Goal: Check status: Check status

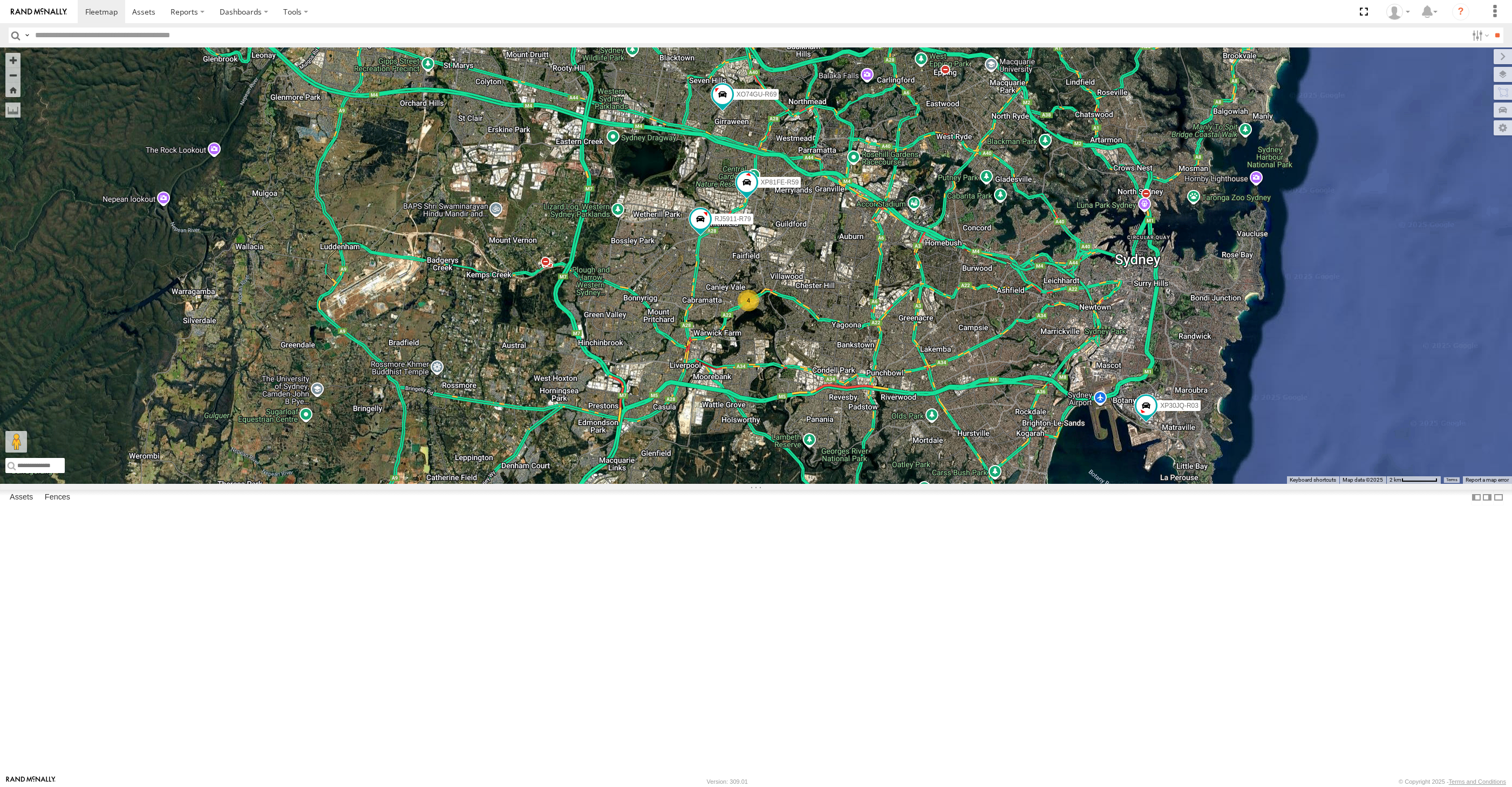
select select "**********"
click at [998, 484] on div "XP30JQ-R03 RJ5911-R79 XP81FE-R59 XO74GU-R69 4 Loading..." at bounding box center [756, 265] width 1512 height 437
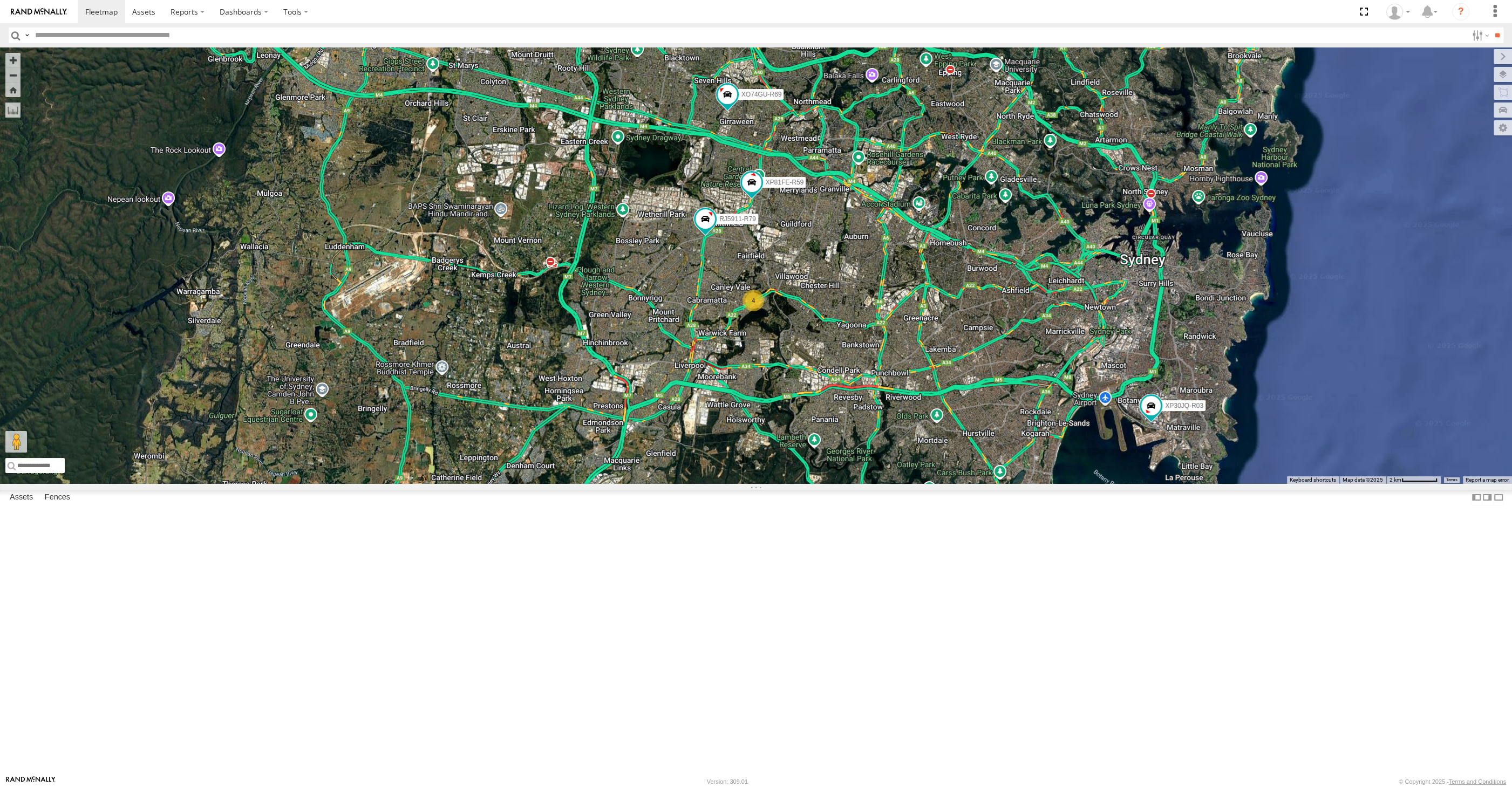
drag, startPoint x: 1004, startPoint y: 538, endPoint x: 1049, endPoint y: 507, distance: 54.6
click at [1049, 484] on div "XP30JQ-R03 RJ5911-R79 XP81FE-R59 XO74GU-R69 4 Loading..." at bounding box center [756, 265] width 1512 height 437
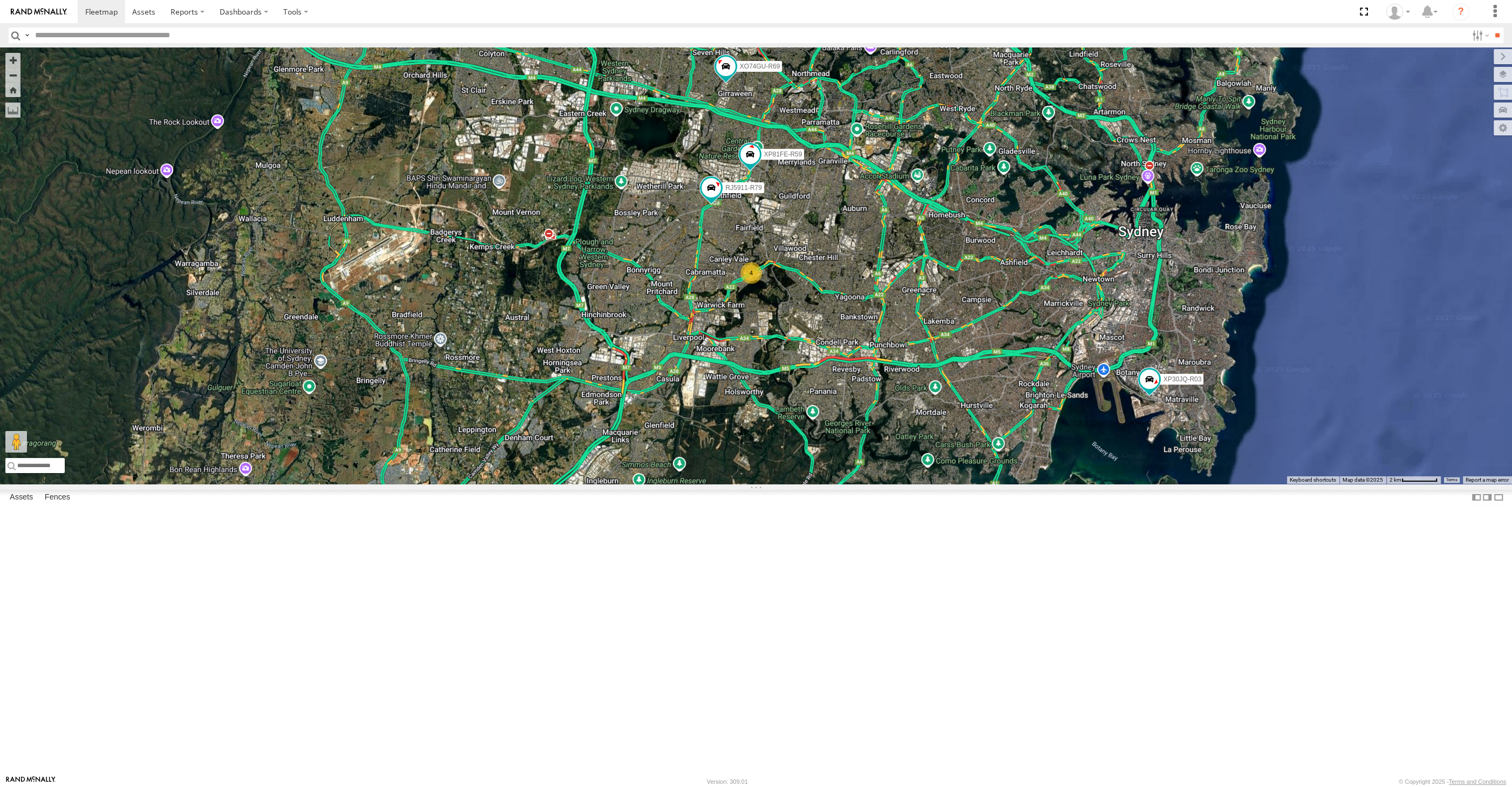
drag, startPoint x: 882, startPoint y: 583, endPoint x: 843, endPoint y: 596, distance: 41.1
click at [843, 484] on div "XP30JQ-R03 RJ5911-R79 XP81FE-R59 XO74GU-R69 4 Loading..." at bounding box center [756, 265] width 1512 height 437
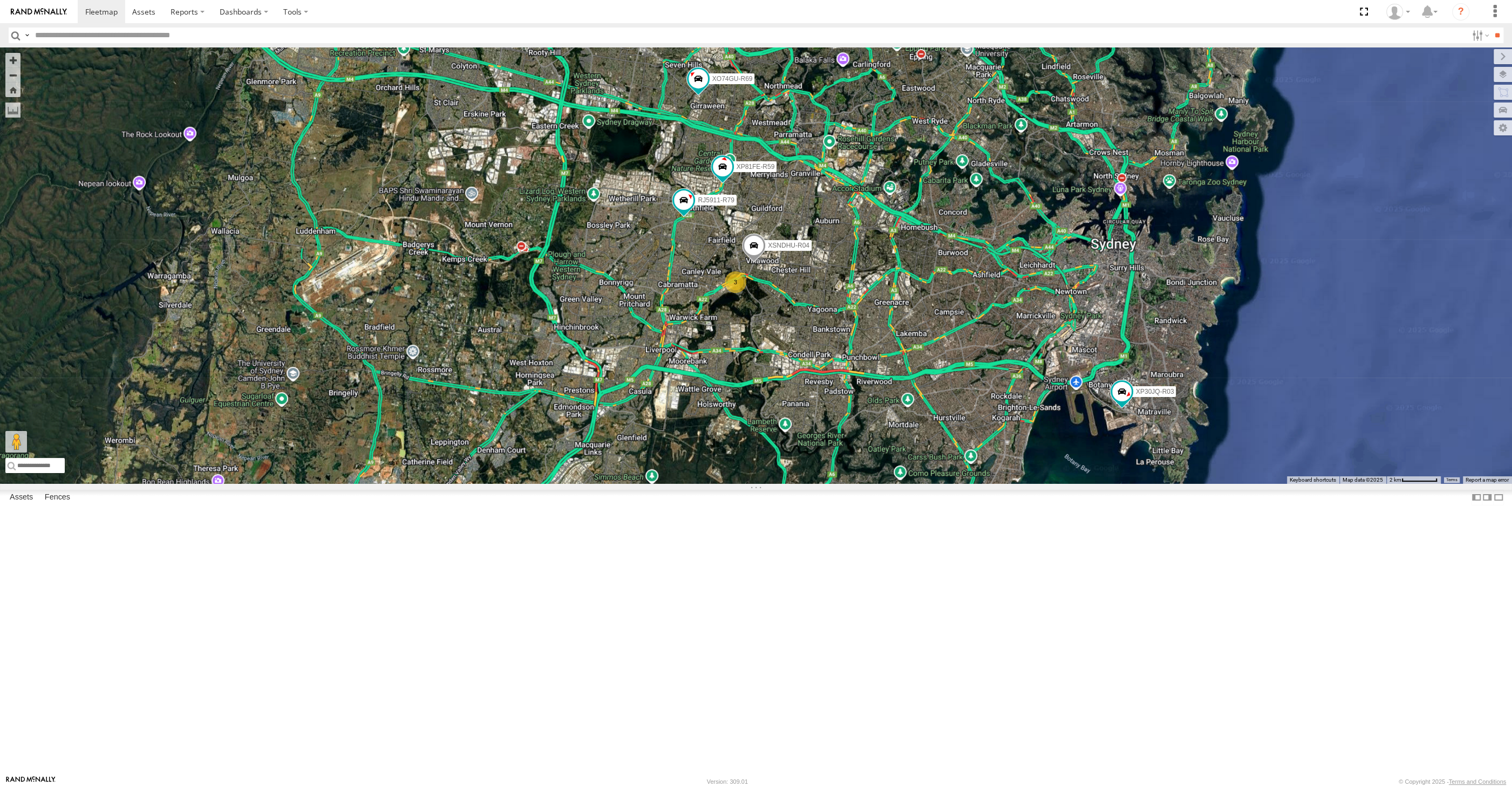
drag, startPoint x: 939, startPoint y: 511, endPoint x: 807, endPoint y: 585, distance: 151.3
click at [809, 484] on div "XP30JQ-R03 RJ5911-R79 XP81FE-R59 XO74GU-R69 XSNDHU-R04 3 Loading..." at bounding box center [756, 265] width 1512 height 437
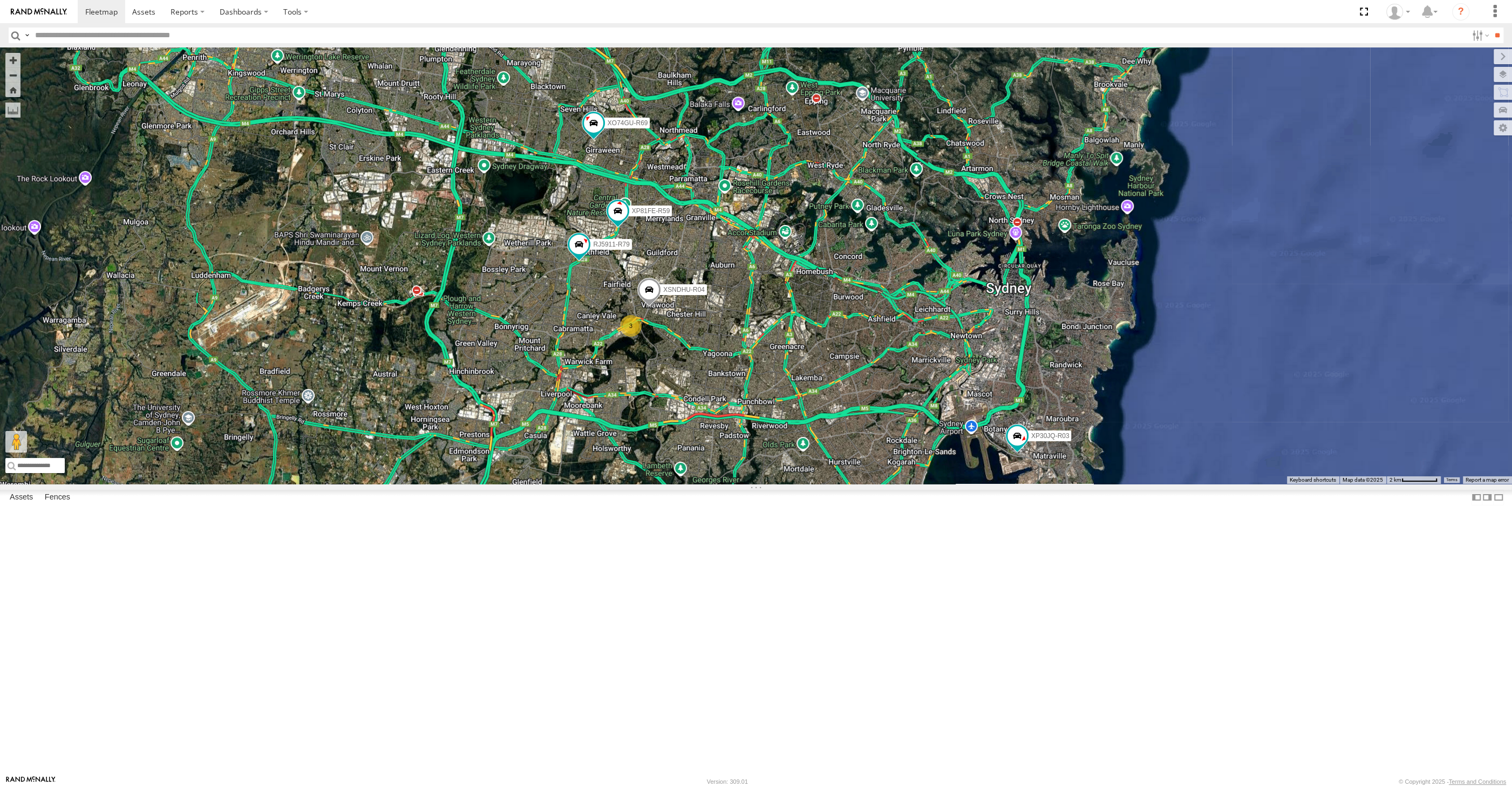
drag, startPoint x: 777, startPoint y: 638, endPoint x: 831, endPoint y: 612, distance: 59.9
click at [829, 484] on div "XP30JQ-R03 RJ5911-R79 XP81FE-R59 XO74GU-R69 XSNDHU-R04 3 Loading..." at bounding box center [756, 265] width 1512 height 437
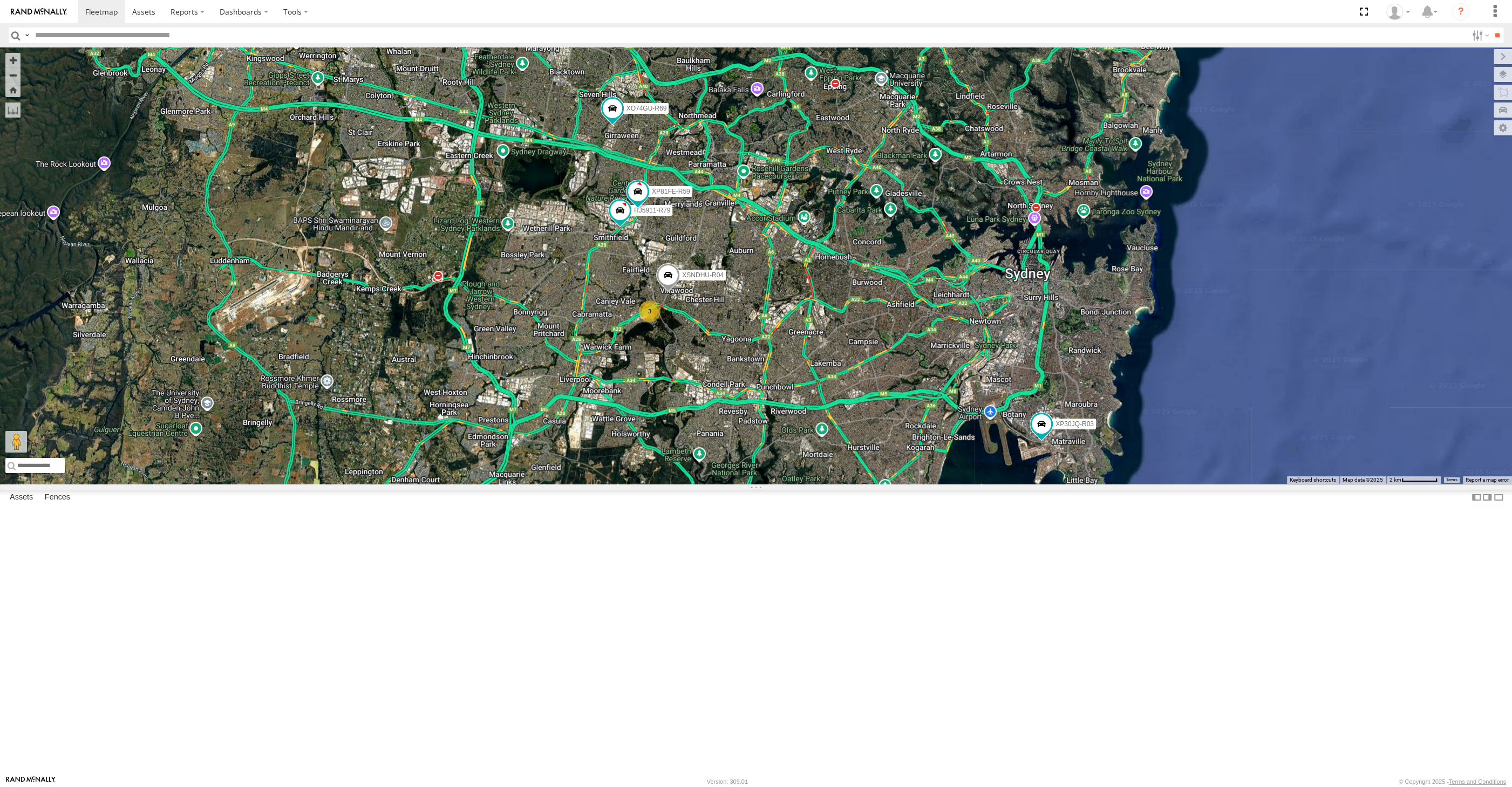
drag, startPoint x: 630, startPoint y: 488, endPoint x: 626, endPoint y: 481, distance: 8.1
click at [629, 484] on div "XP30JQ-R03 XSNDHU-R04 RJ5911-R79 XP81FE-R59 XO74GU-R69 3 Loading..." at bounding box center [756, 265] width 1512 height 437
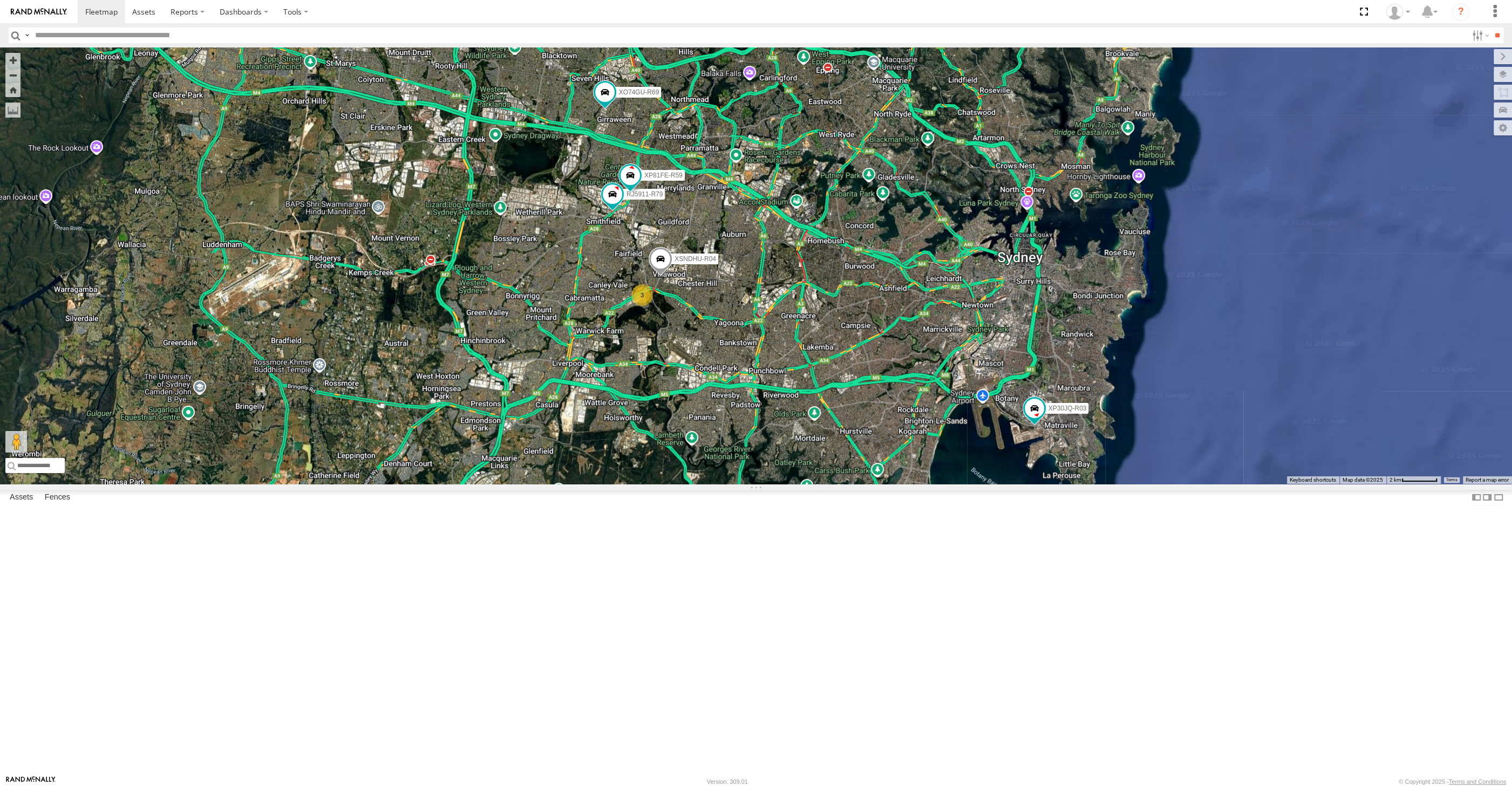
drag, startPoint x: 685, startPoint y: 511, endPoint x: 669, endPoint y: 505, distance: 17.1
click at [678, 484] on div "XP30JQ-R03 XSNDHU-R04 RJ5911-R79 XP81FE-R59 XO74GU-R69 3 Loading..." at bounding box center [756, 265] width 1512 height 437
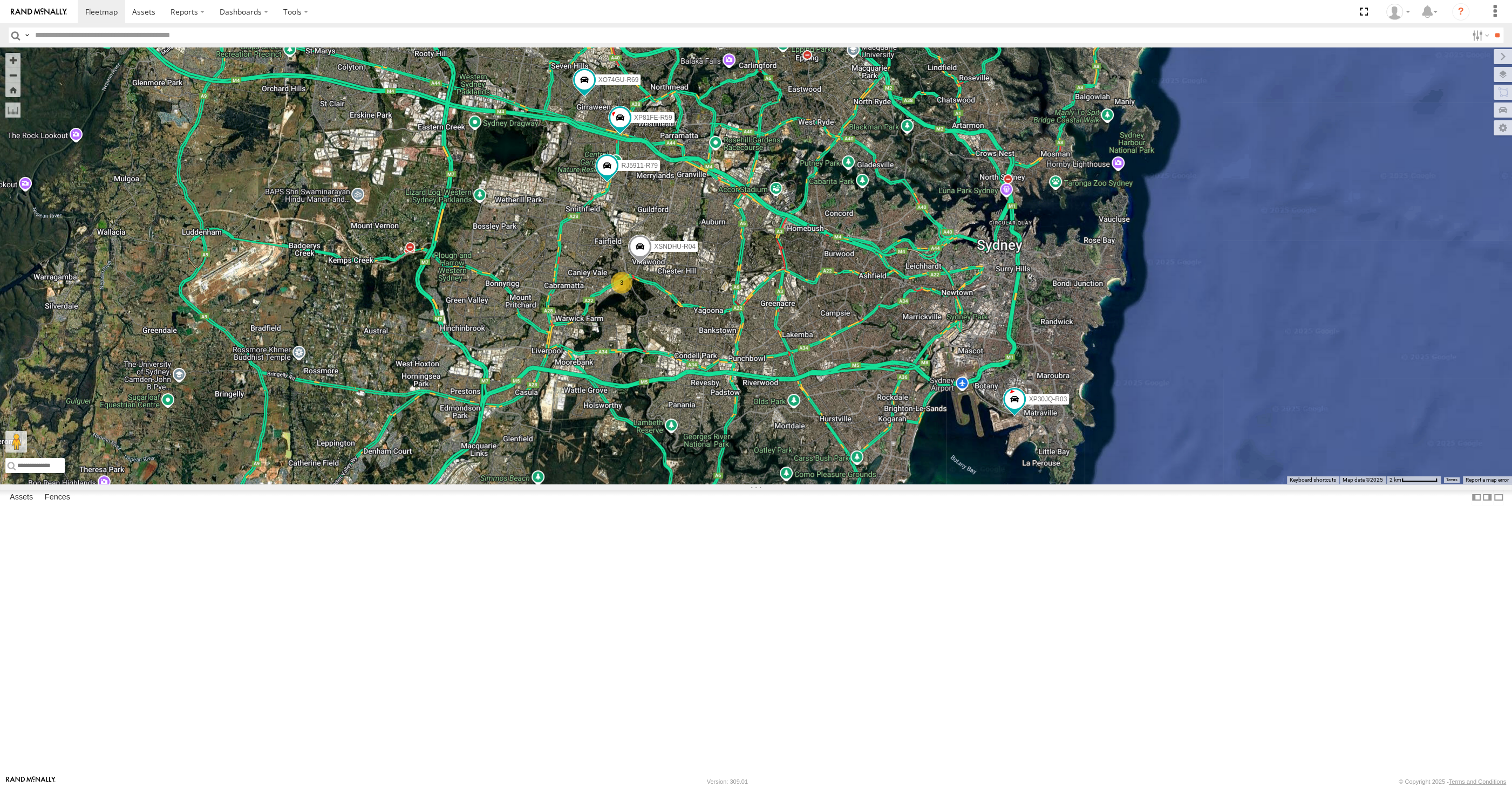
click at [714, 484] on div "XP30JQ-R03 XSNDHU-R04 RJ5911-R79 XP81FE-R59 XO74GU-R69 3 Loading..." at bounding box center [756, 265] width 1512 height 437
drag, startPoint x: 751, startPoint y: 599, endPoint x: 750, endPoint y: 592, distance: 7.1
click at [750, 484] on div "XP30JQ-R03 XSNDHU-R04 RJ5911-R79 XP81FE-R59 XO74GU-R69 3 Loading..." at bounding box center [756, 265] width 1512 height 437
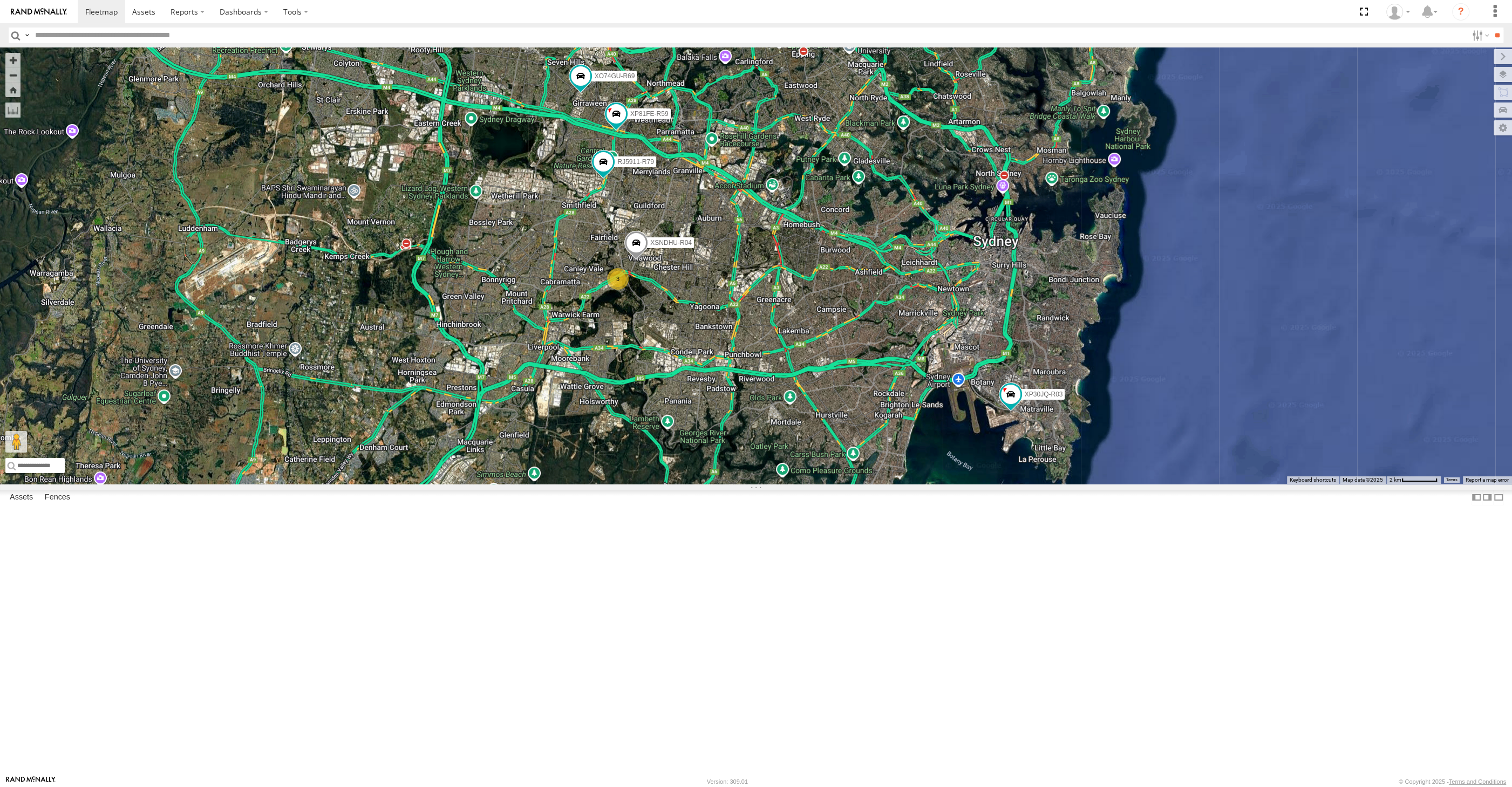
click at [896, 484] on div "XP30JQ-R03 RJ5911-R79 XP81FE-R59 XO74GU-R69 XSNDHU-R04 3 Loading..." at bounding box center [756, 265] width 1512 height 437
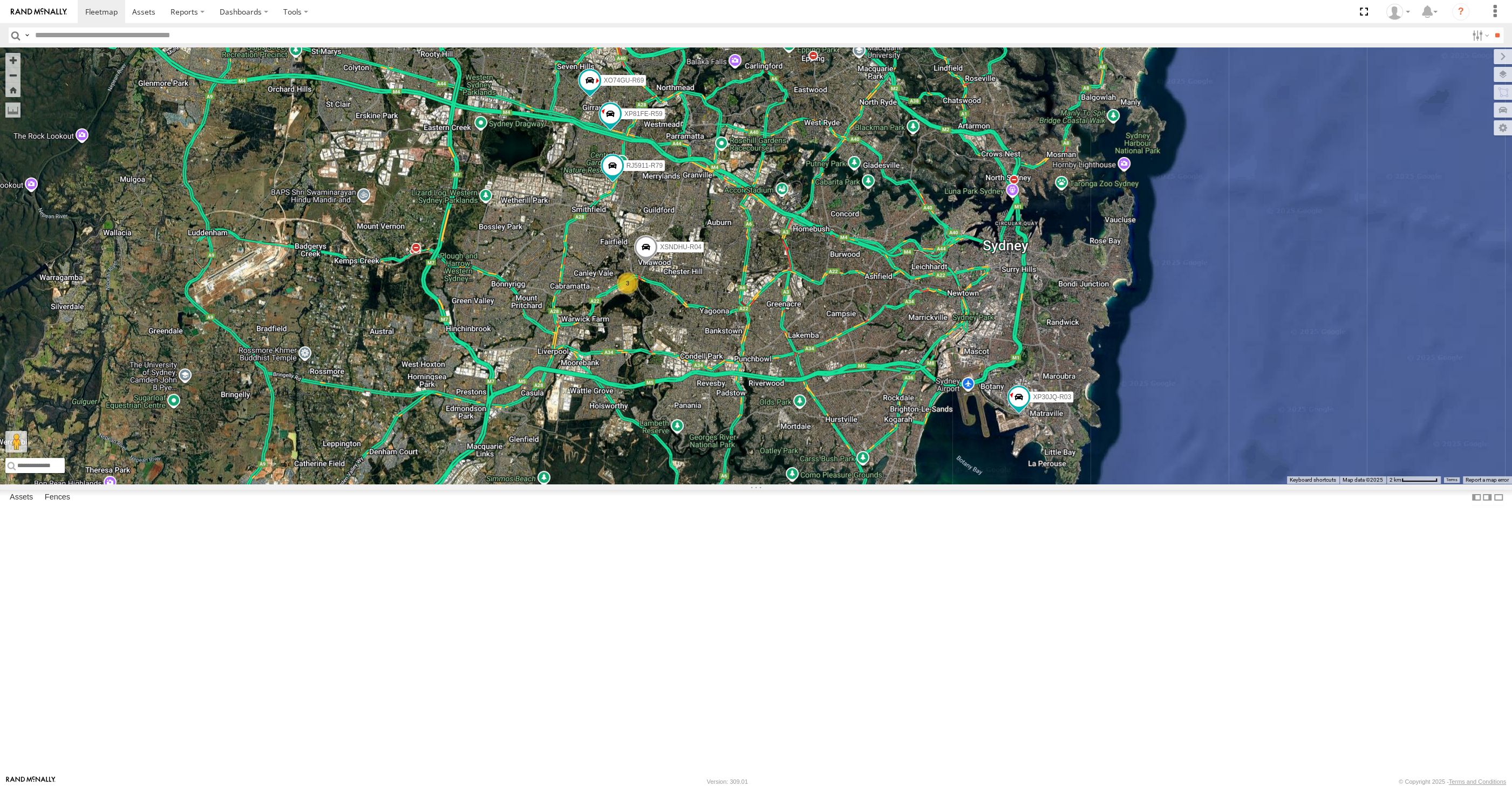
click at [763, 459] on div "XP30JQ-R03 RJ5911-R79 XP81FE-R59 XO74GU-R69 XSNDHU-R04 3 Loading..." at bounding box center [756, 265] width 1512 height 437
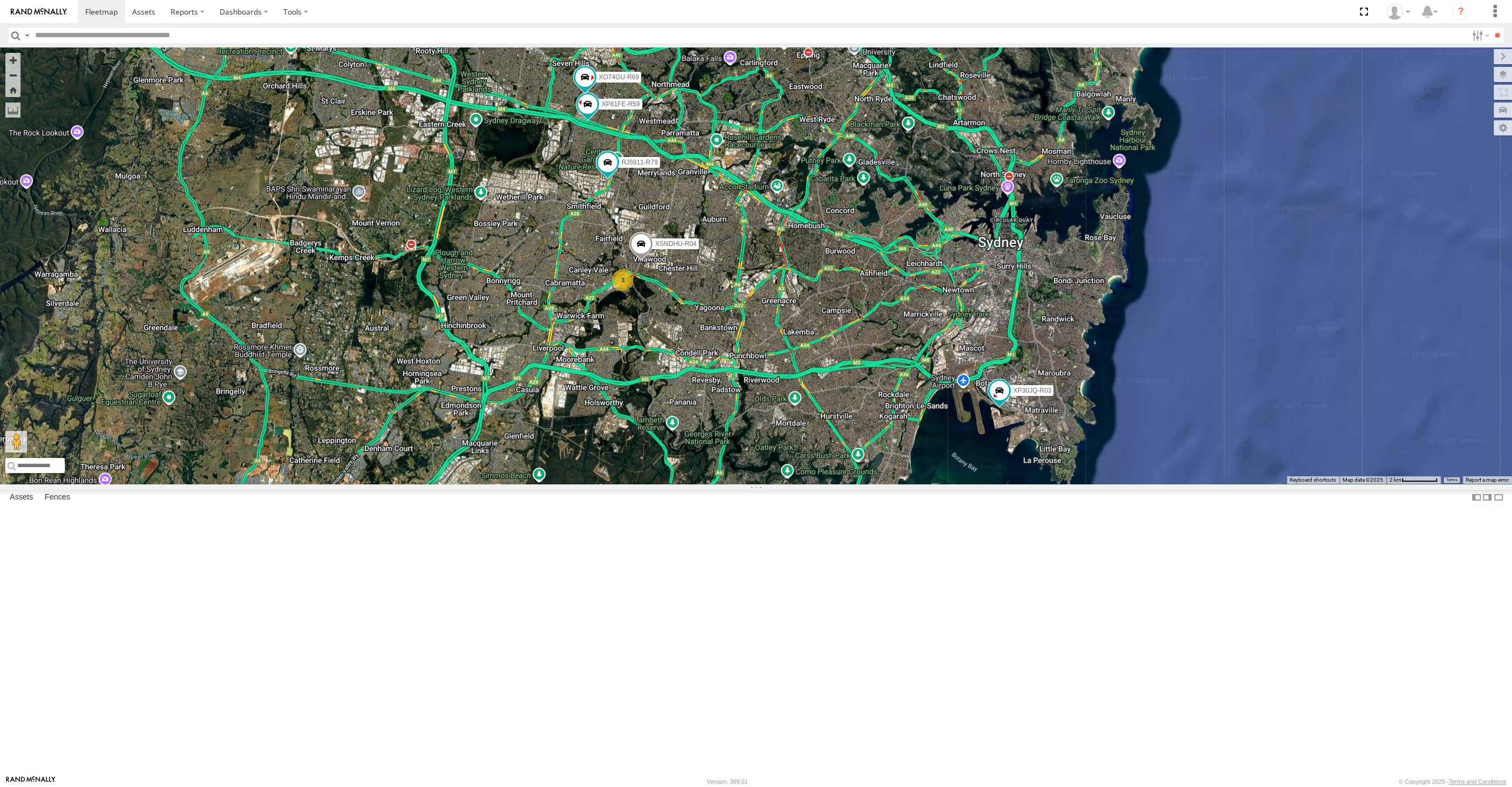
drag, startPoint x: 955, startPoint y: 495, endPoint x: 947, endPoint y: 491, distance: 8.9
click at [952, 484] on div "XP30JQ-R03 RJ5911-R79 XP81FE-R59 XO74GU-R69 XSNDHU-R04 3 Loading..." at bounding box center [756, 265] width 1512 height 437
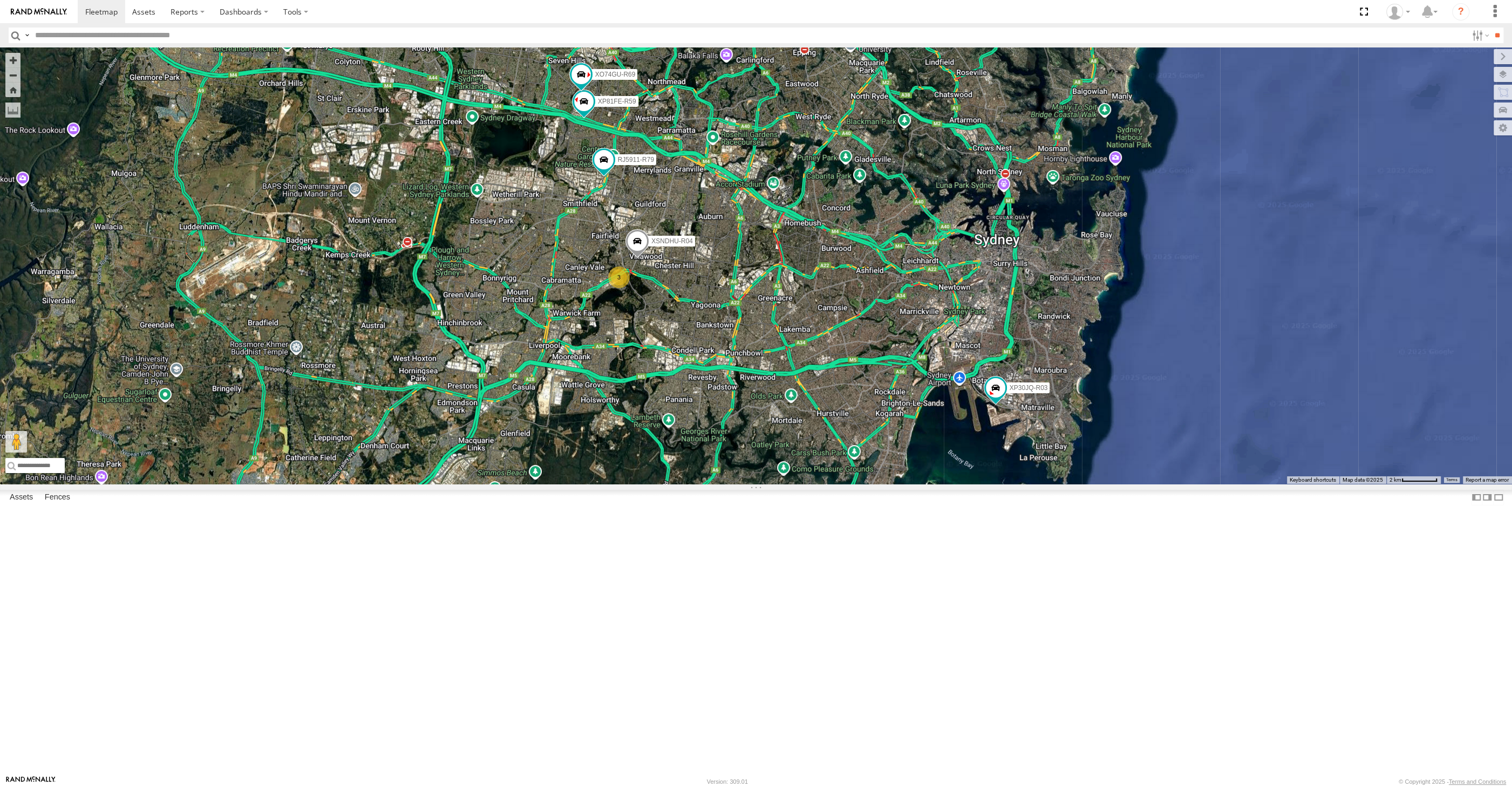
drag, startPoint x: 828, startPoint y: 559, endPoint x: 826, endPoint y: 529, distance: 30.1
click at [826, 484] on div "XP30JQ-R03 RJ5911-R79 XP81FE-R59 XO74GU-R69 XSNDHU-R04 3 Loading..." at bounding box center [756, 265] width 1512 height 437
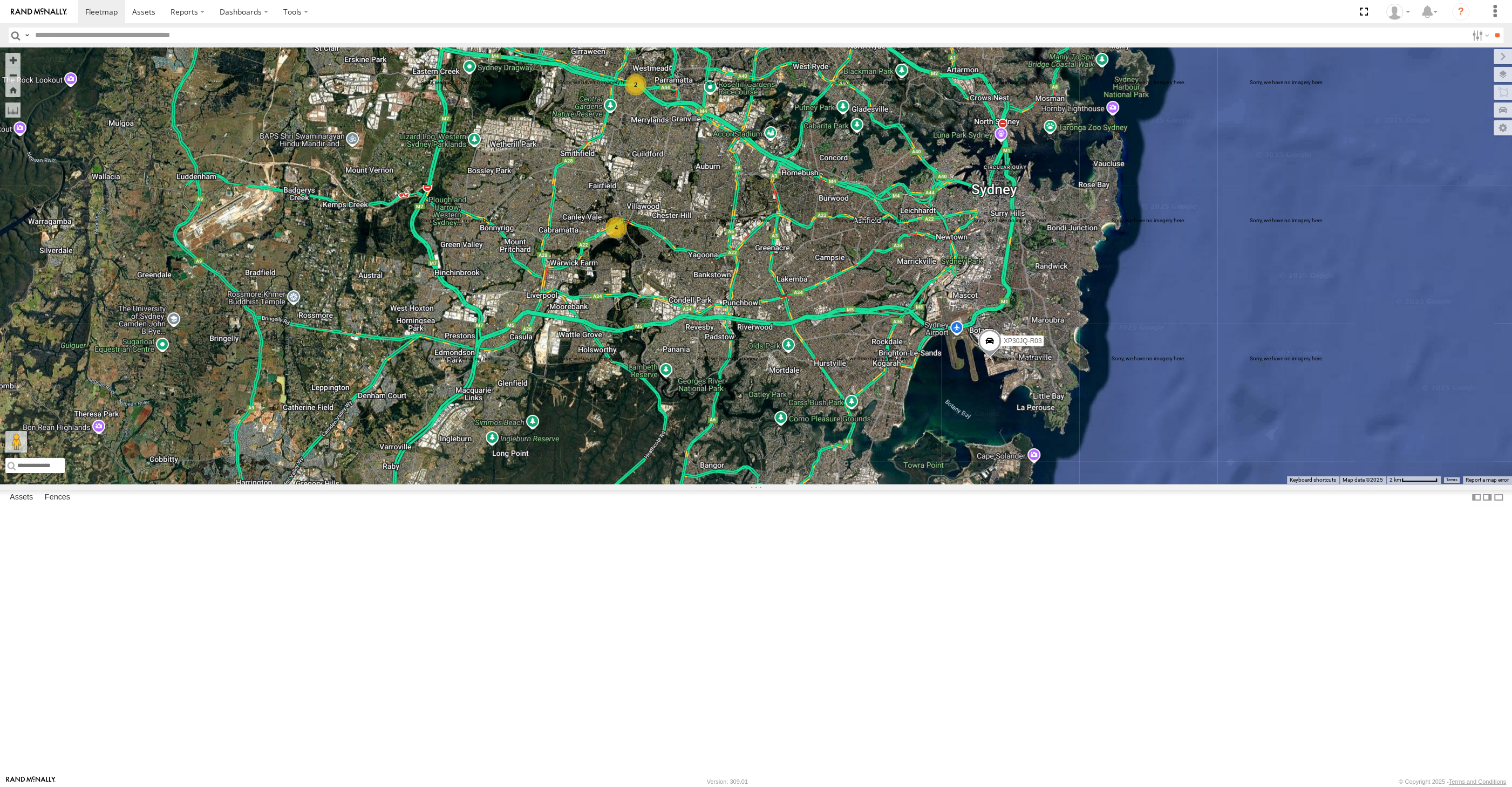
click at [736, 458] on div "XP30JQ-R03 XP81FE-R59 2 4 Loading..." at bounding box center [756, 265] width 1512 height 437
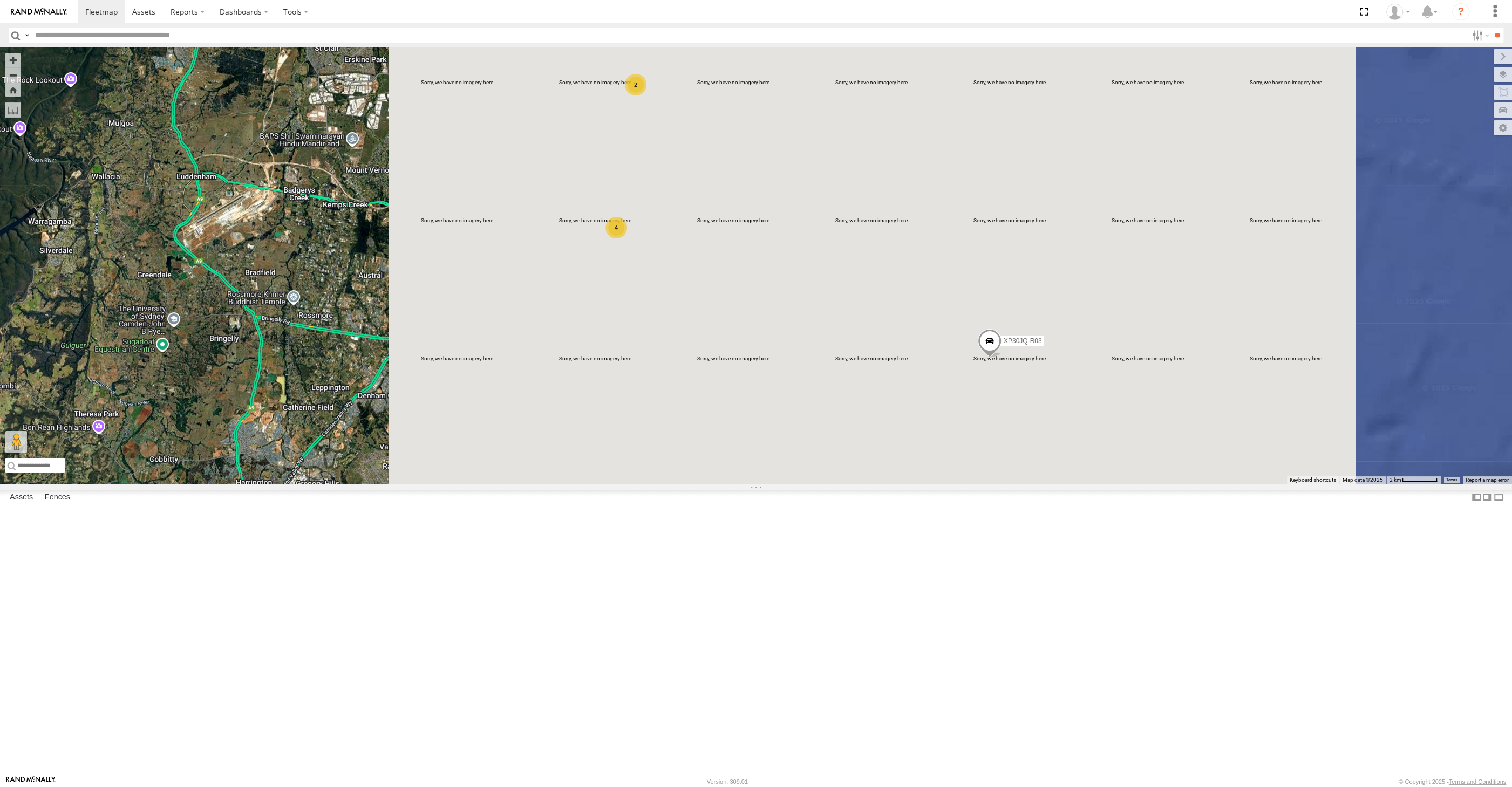
drag, startPoint x: 790, startPoint y: 428, endPoint x: 785, endPoint y: 425, distance: 5.8
click at [786, 427] on div "XP30JQ-R03 XP81FE-R59 2 4 Loading..." at bounding box center [756, 265] width 1512 height 437
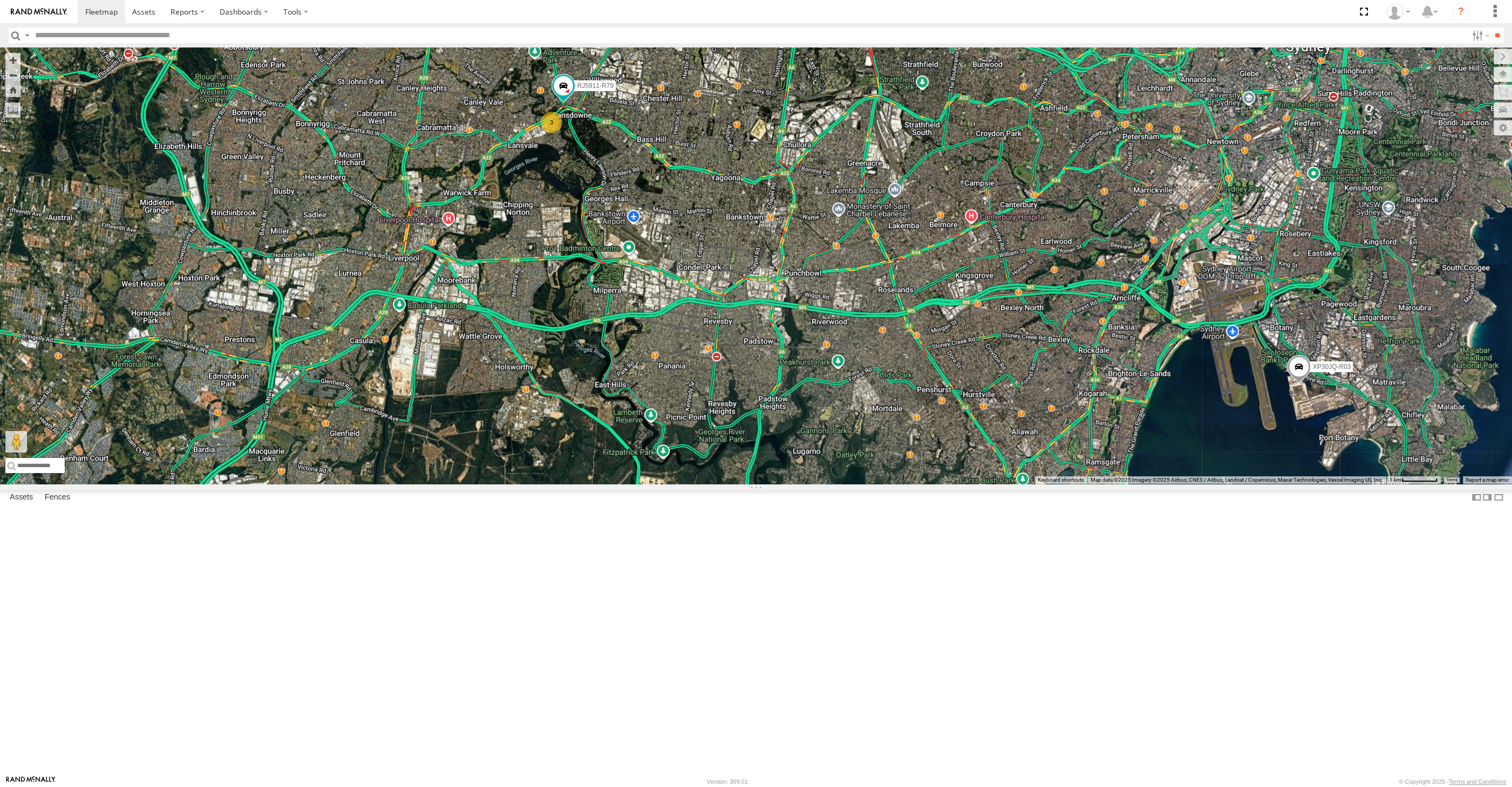
drag, startPoint x: 678, startPoint y: 497, endPoint x: 700, endPoint y: 605, distance: 110.2
click at [700, 484] on div "XP30JQ-R03 XP81FE-R59 3 RJ5911-R79 Loading..." at bounding box center [756, 265] width 1512 height 437
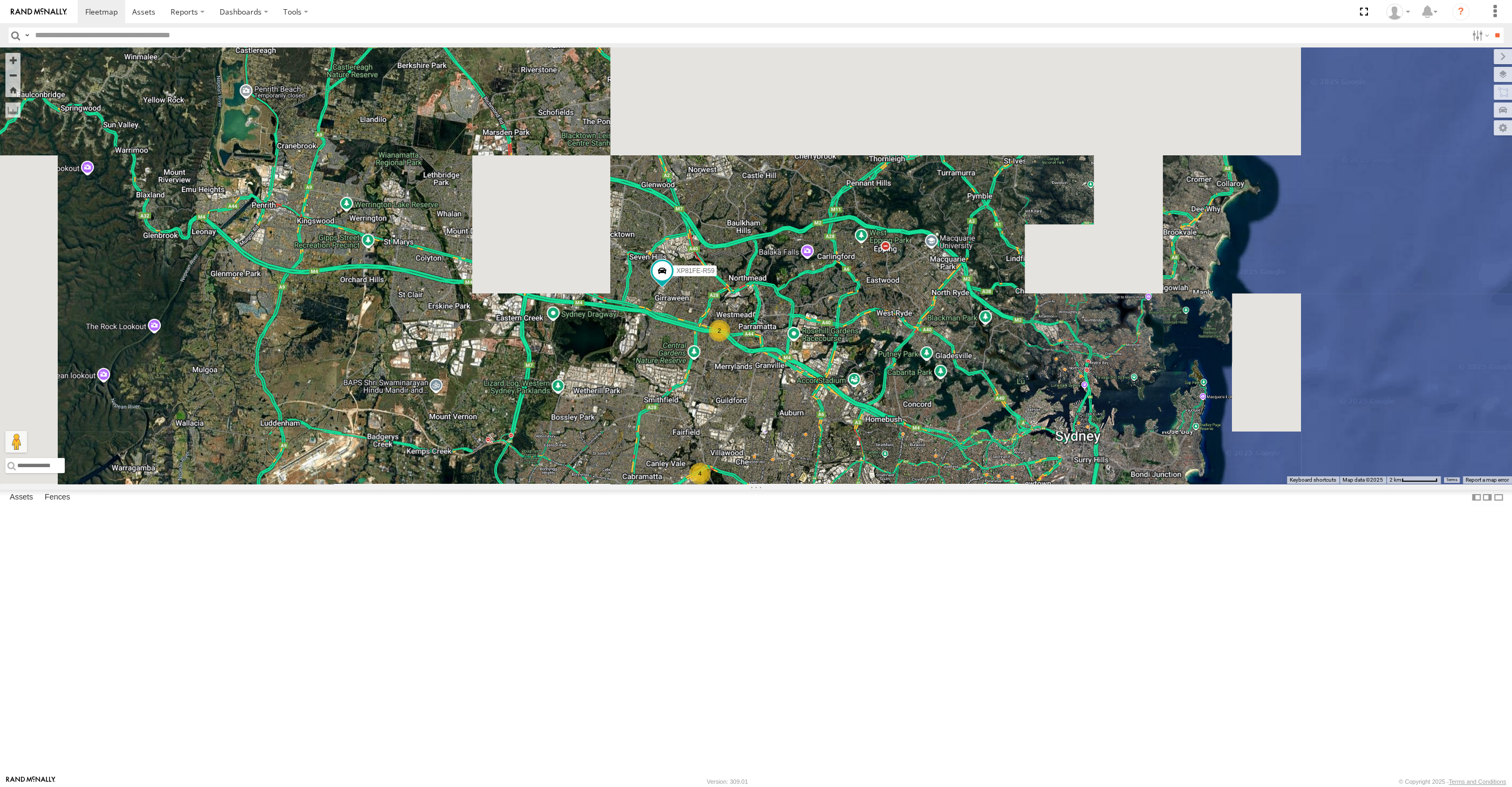
drag, startPoint x: 873, startPoint y: 650, endPoint x: 843, endPoint y: 611, distance: 49.2
click at [861, 484] on div "XP30JQ-R03 XP81FE-R59 2 4 Loading..." at bounding box center [756, 265] width 1512 height 437
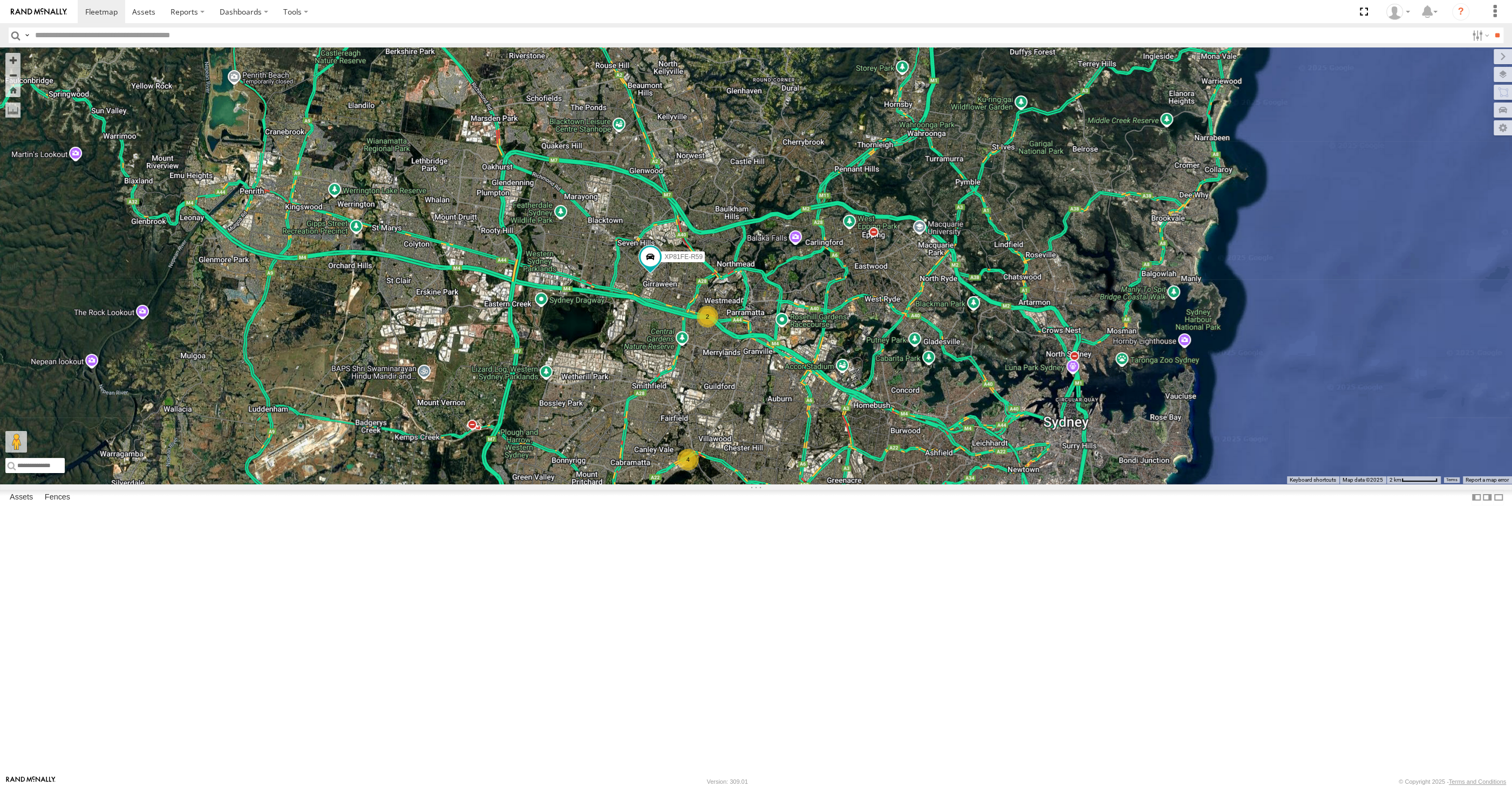
click at [853, 484] on div "XP30JQ-R03 XP81FE-R59 2 4 Loading..." at bounding box center [756, 265] width 1512 height 437
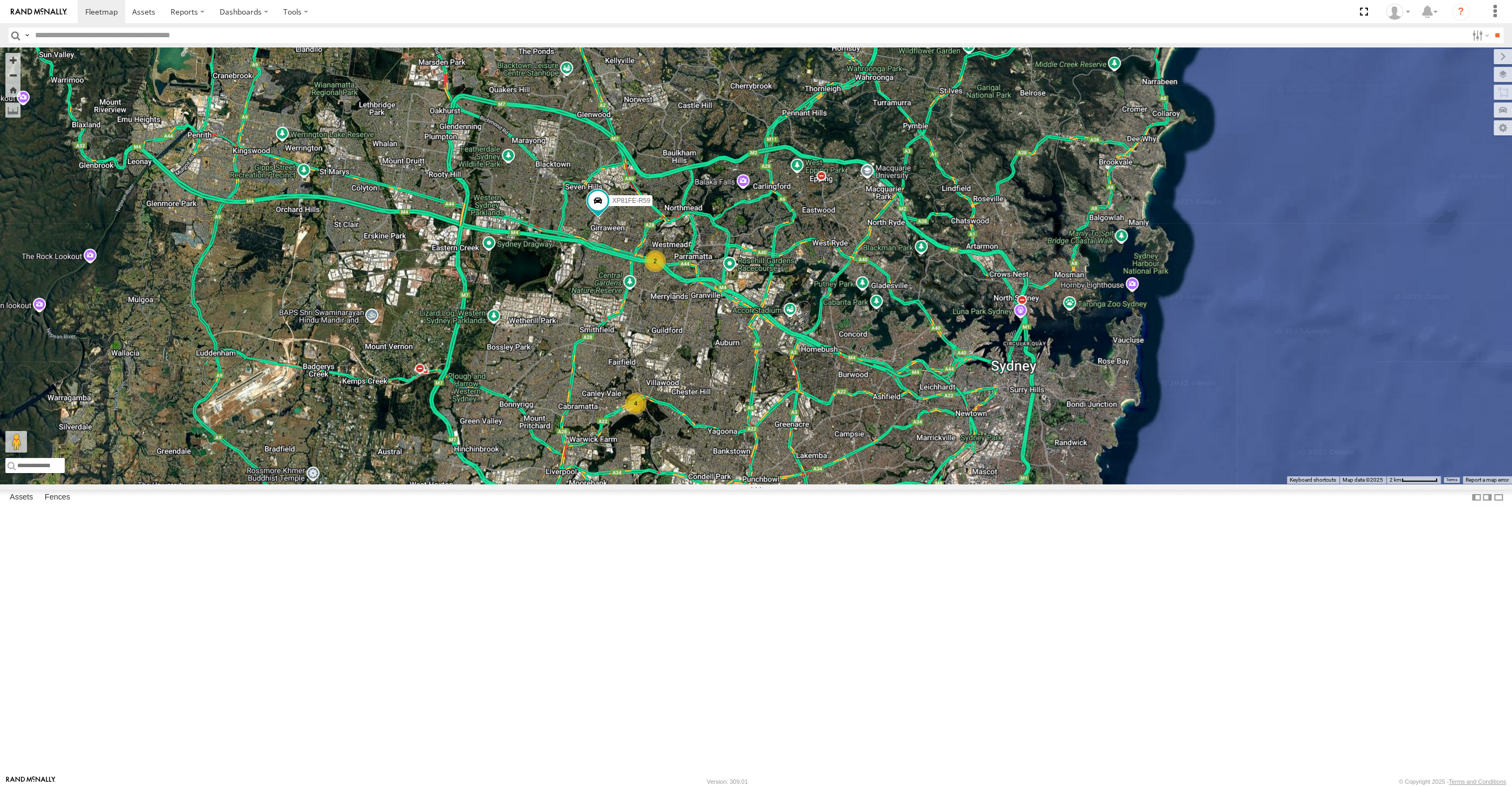
drag, startPoint x: 809, startPoint y: 532, endPoint x: 812, endPoint y: 520, distance: 12.4
click at [812, 484] on div "XP30JQ-R03 XP81FE-R59 2 4 Loading..." at bounding box center [756, 265] width 1512 height 437
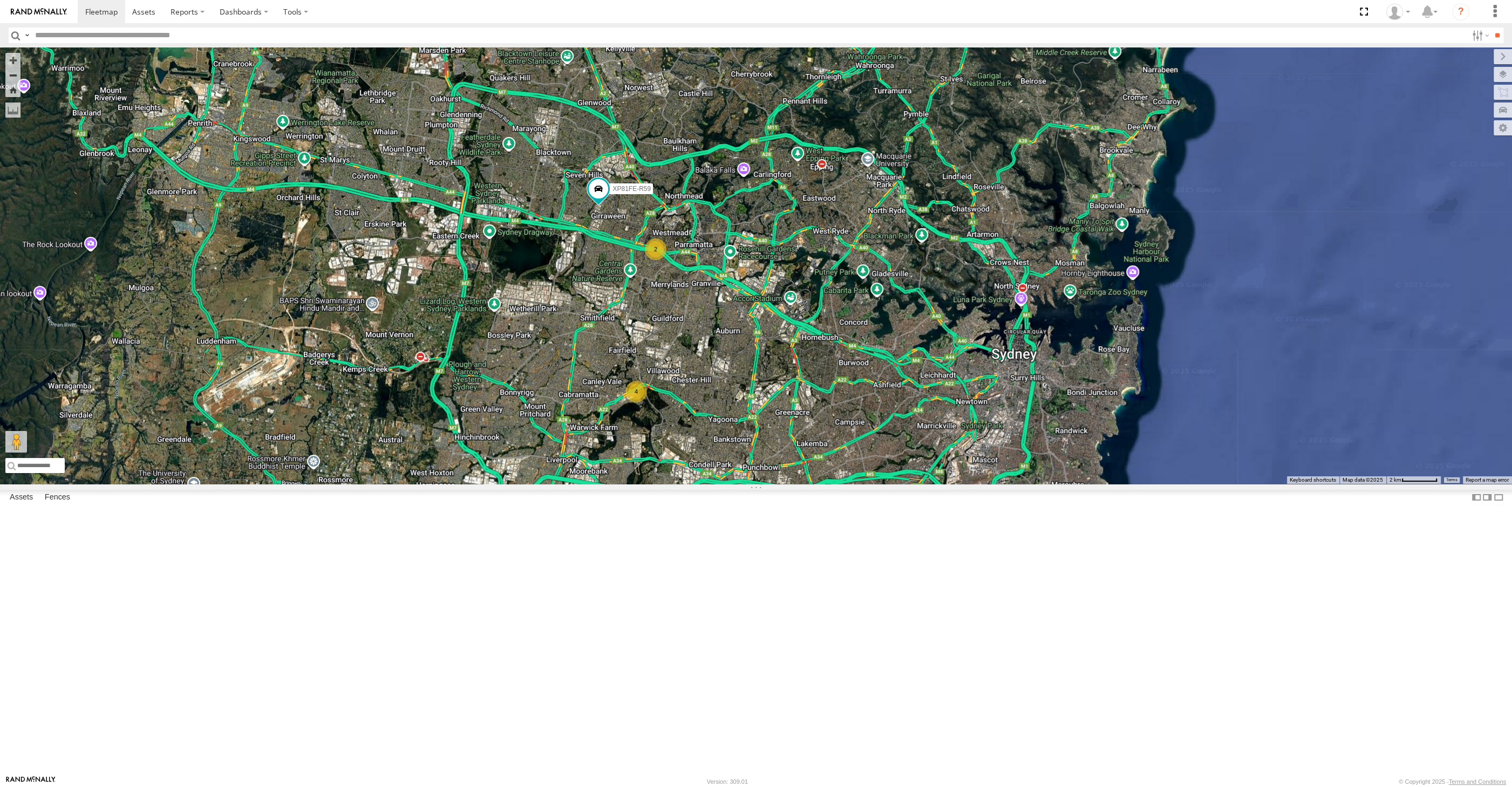
drag, startPoint x: 815, startPoint y: 600, endPoint x: 801, endPoint y: 588, distance: 18.4
click at [814, 484] on div "XP30JQ-R03 XP81FE-R59 2 4 Loading..." at bounding box center [756, 265] width 1512 height 437
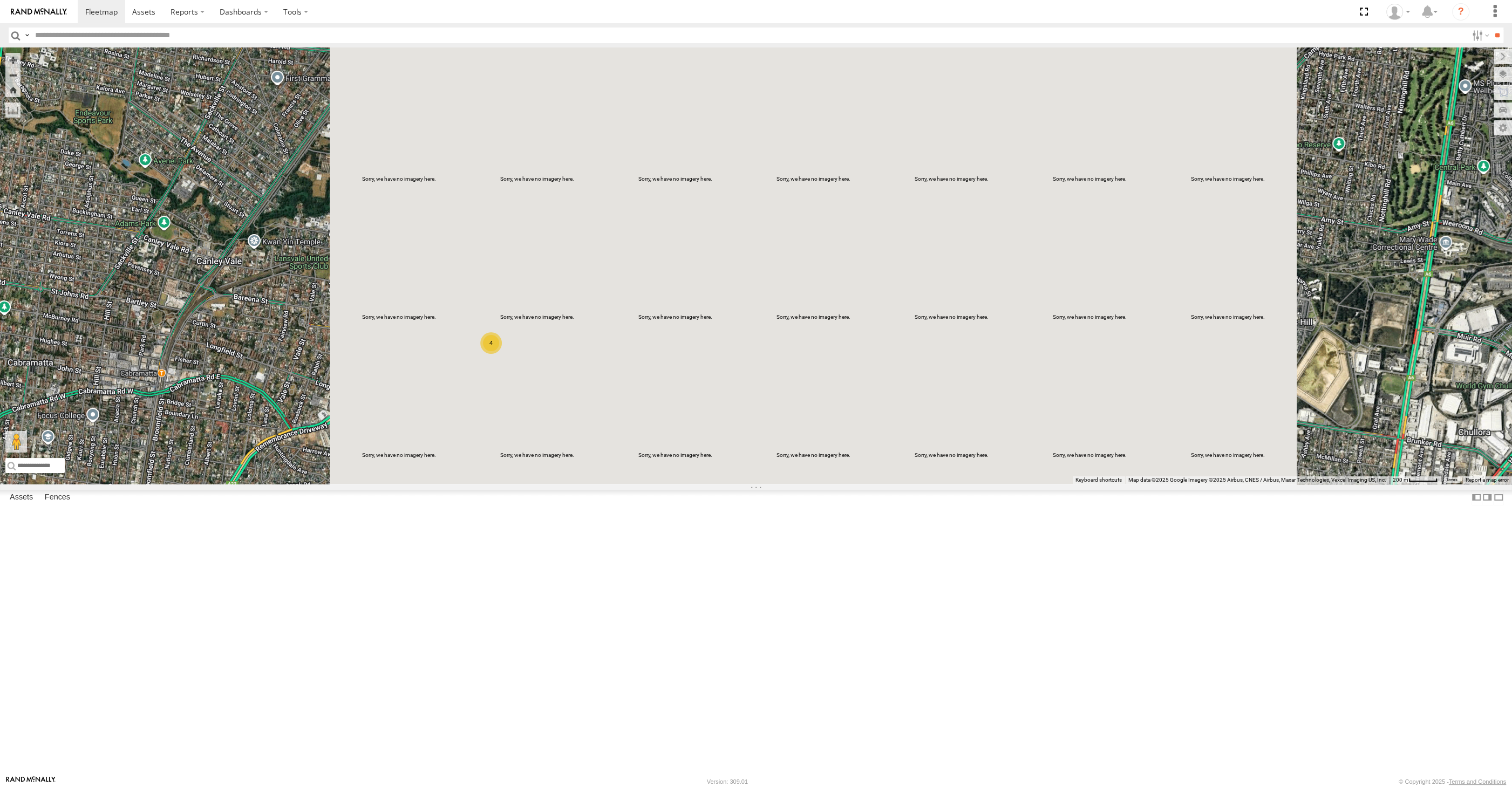
click at [769, 484] on div "4 Loading..." at bounding box center [756, 265] width 1512 height 437
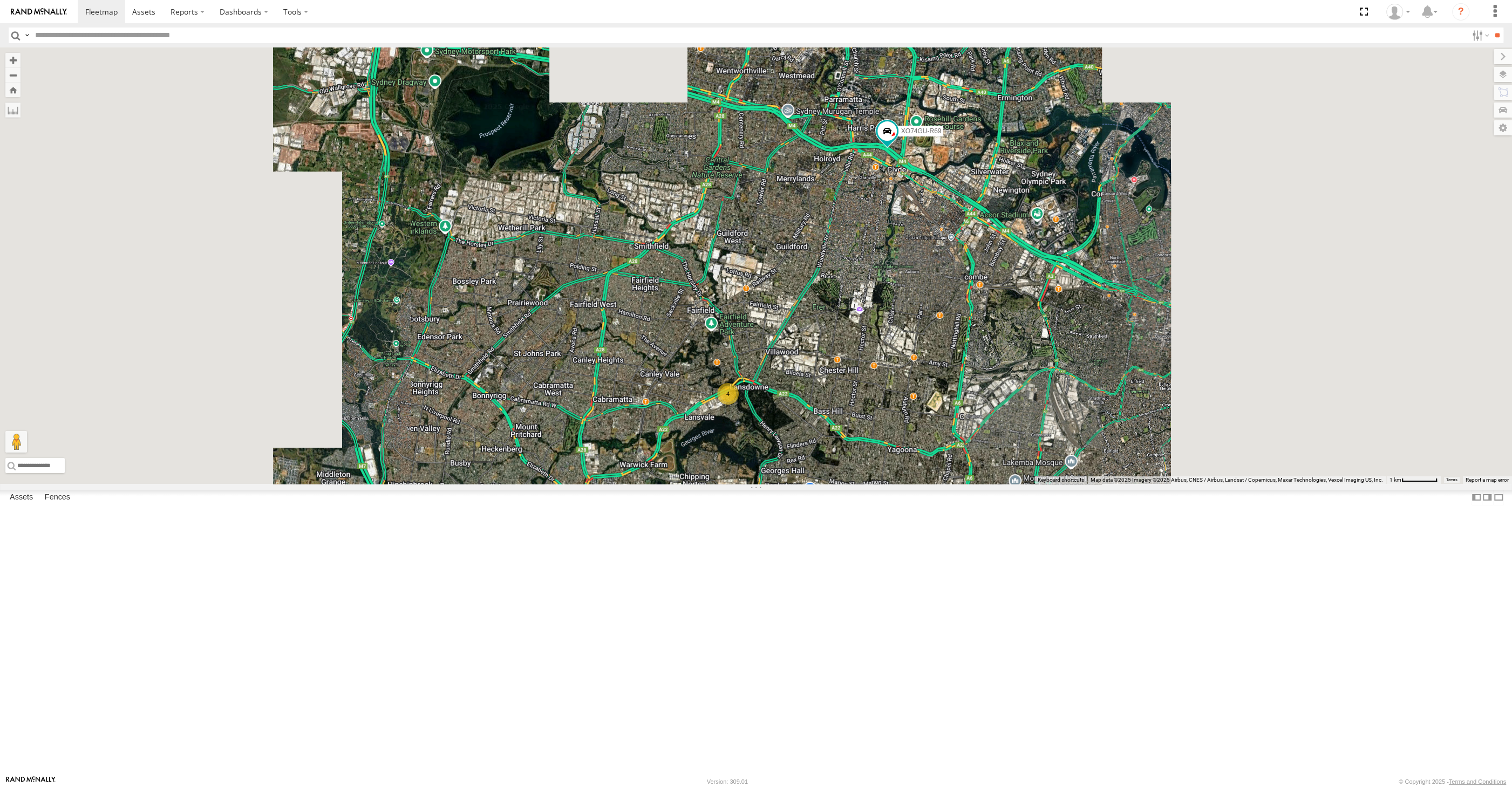
drag, startPoint x: 889, startPoint y: 624, endPoint x: 833, endPoint y: 572, distance: 76.4
click at [854, 484] on div "XSNDHU-R04 4 XP81FE-R59 XO74GU-R69 Loading..." at bounding box center [756, 265] width 1512 height 437
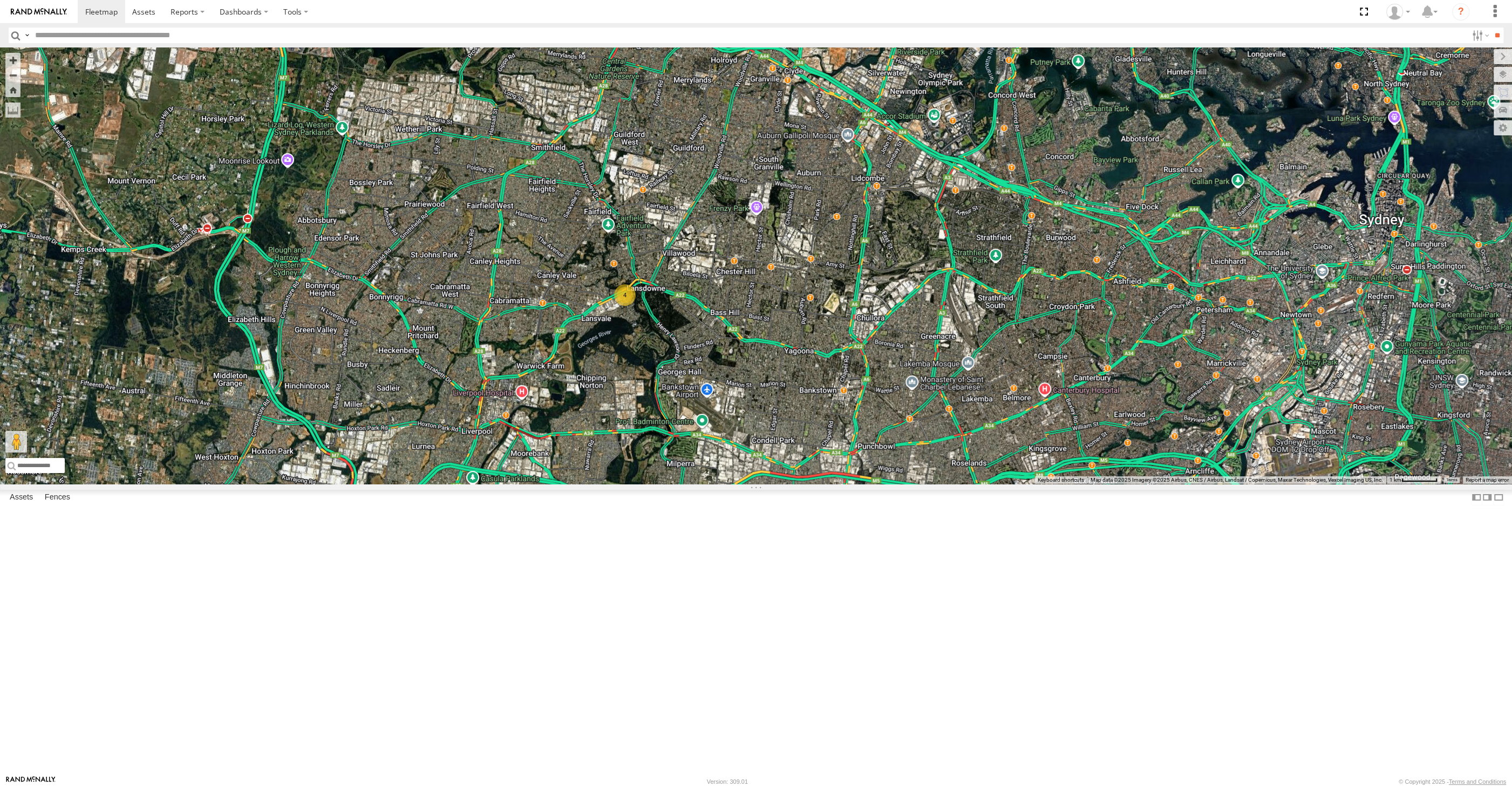
click at [841, 484] on div "XSNDHU-R04 4 XP81FE-R59 XO74GU-R69 XP30JQ-R03 Loading..." at bounding box center [756, 265] width 1512 height 437
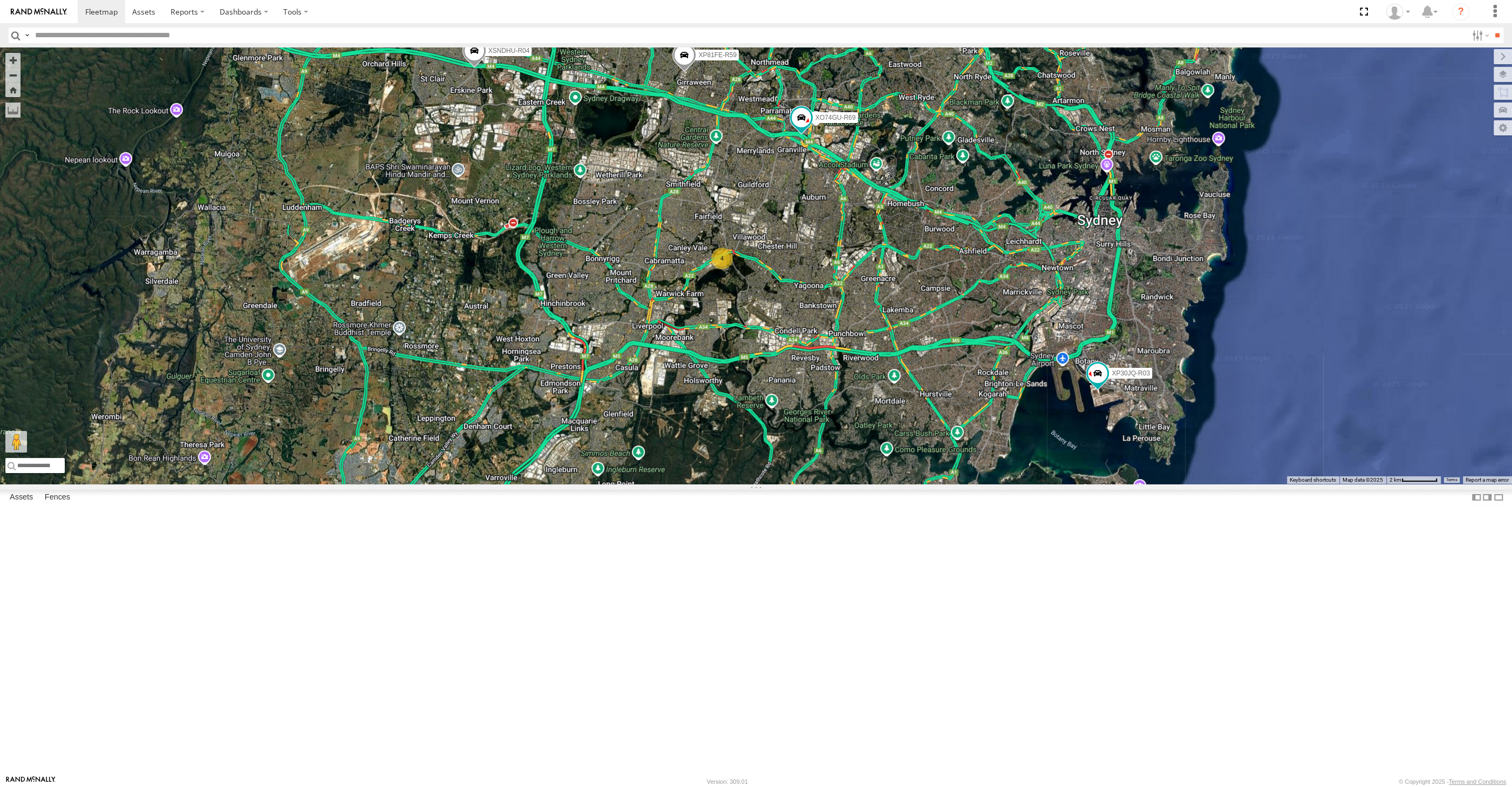
click at [944, 484] on div "XSNDHU-R04 XP81FE-R59 XO74GU-R69 XP30JQ-R03 4 Loading..." at bounding box center [756, 265] width 1512 height 437
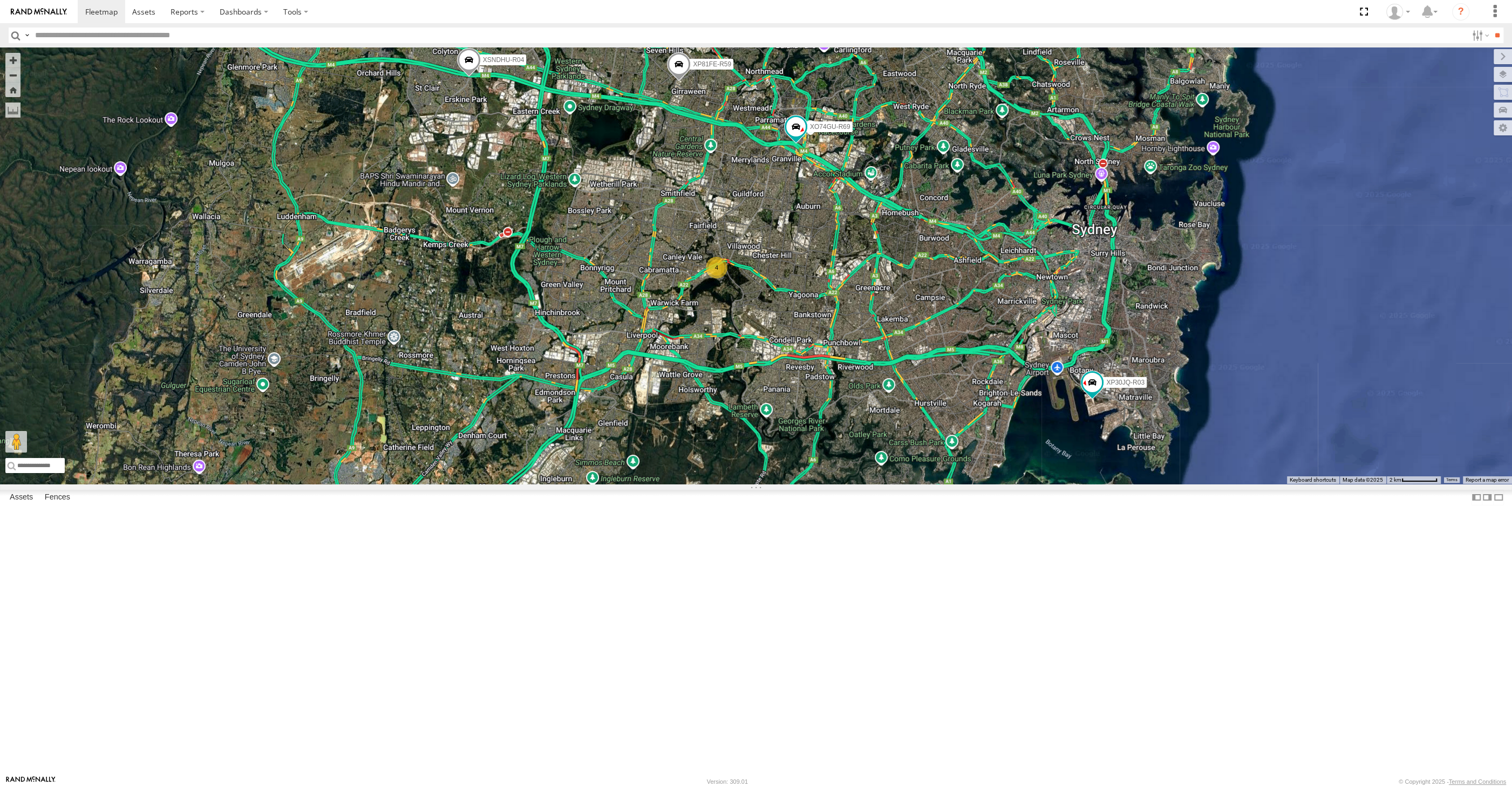
click at [941, 484] on div "XSNDHU-R04 XP81FE-R59 XO74GU-R69 XP30JQ-R03 4 Loading..." at bounding box center [756, 265] width 1512 height 437
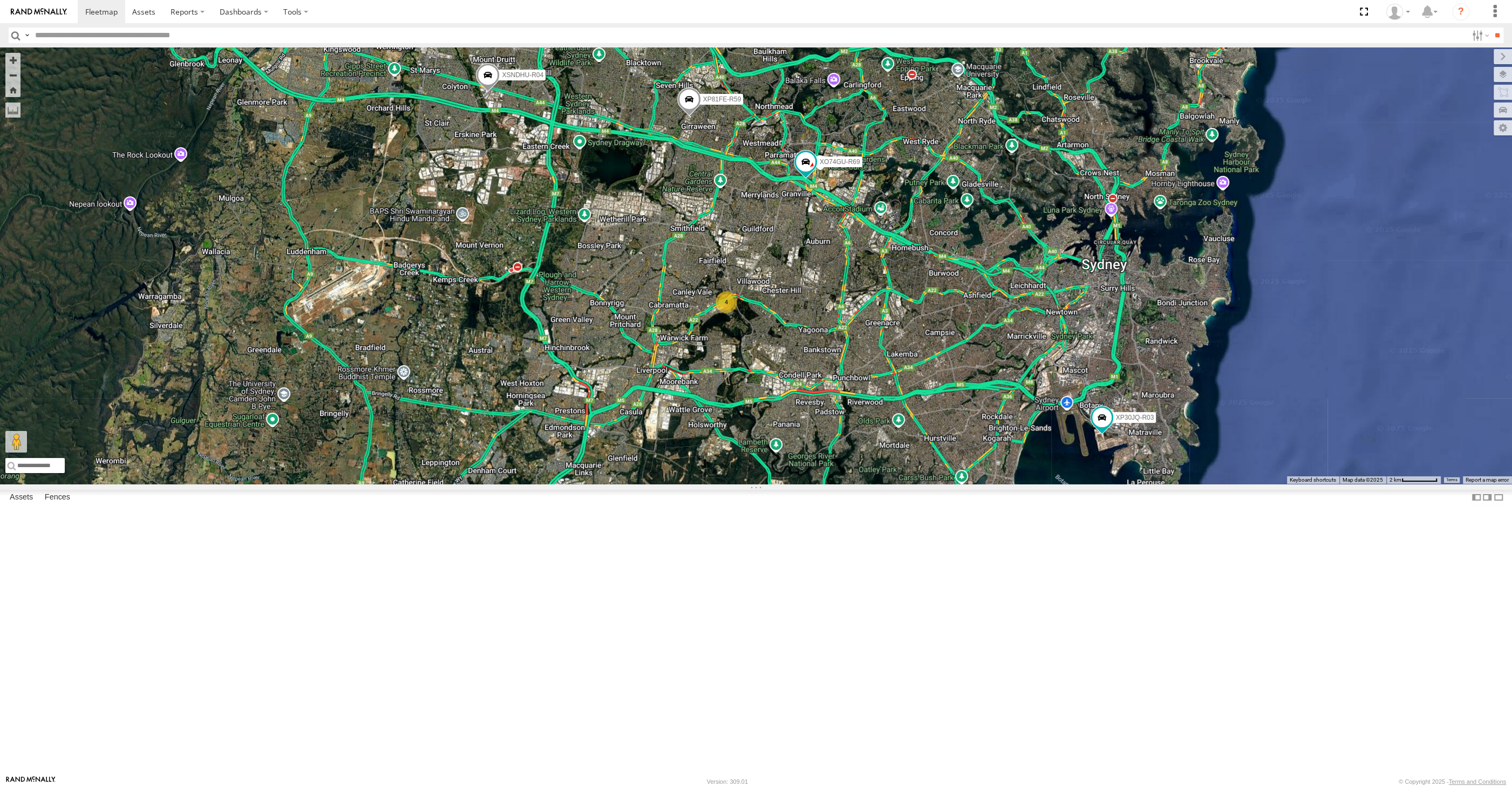
drag, startPoint x: 861, startPoint y: 492, endPoint x: 842, endPoint y: 464, distance: 33.8
click at [854, 477] on div "XSNDHU-R04 XP81FE-R59 XO74GU-R69 XP30JQ-R03 4 Loading..." at bounding box center [756, 265] width 1512 height 437
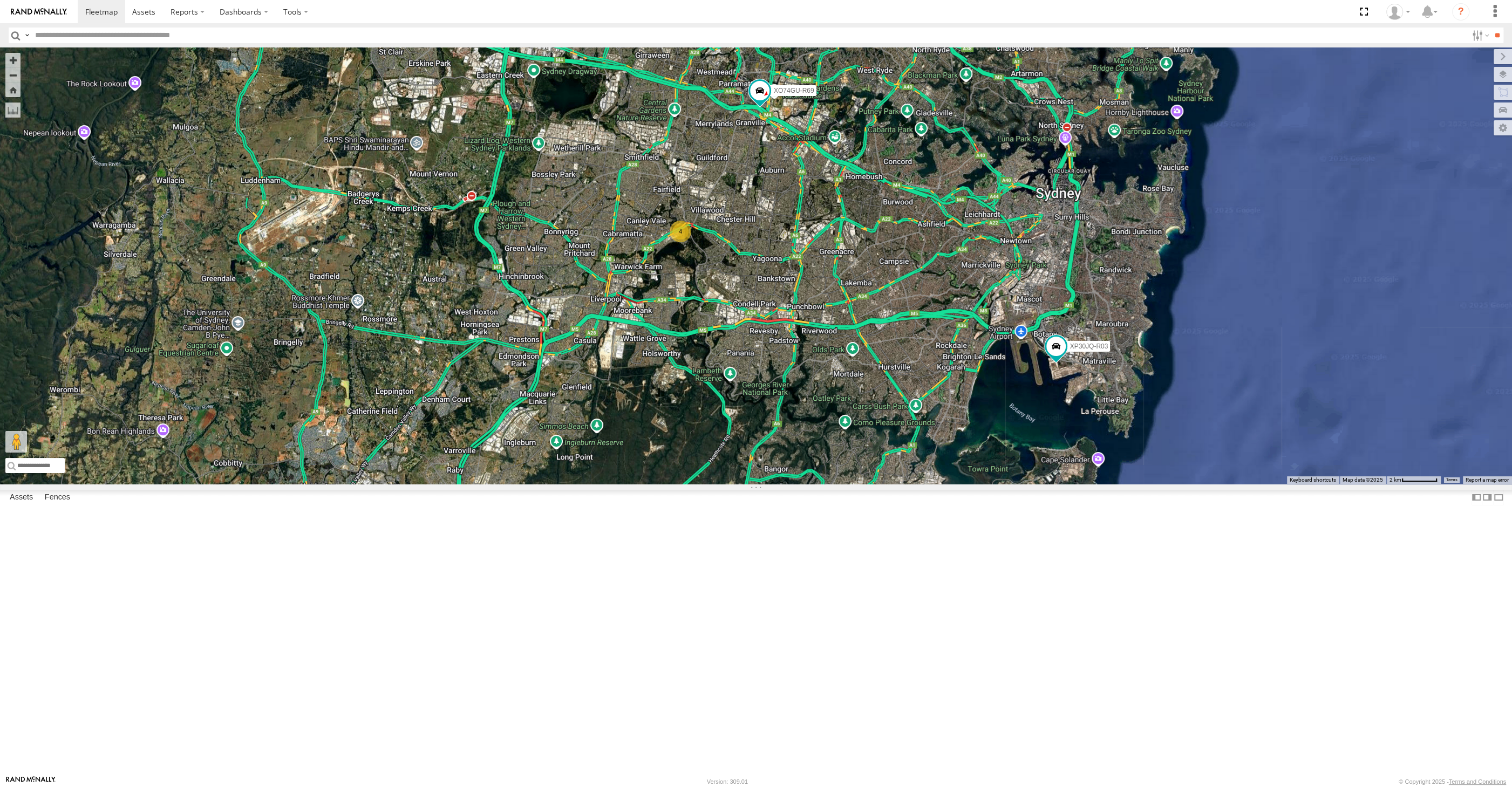
drag, startPoint x: 949, startPoint y: 629, endPoint x: 927, endPoint y: 624, distance: 22.6
click at [935, 484] on div "XSNDHU-R04 XP81FE-R59 XO74GU-R69 XP30JQ-R03 4 Loading..." at bounding box center [756, 265] width 1512 height 437
drag, startPoint x: 580, startPoint y: 327, endPoint x: 712, endPoint y: 505, distance: 221.6
click at [711, 484] on div "XSNDHU-R04 XP81FE-R59 XO74GU-R69 XP30JQ-R03 4 Loading..." at bounding box center [756, 265] width 1512 height 437
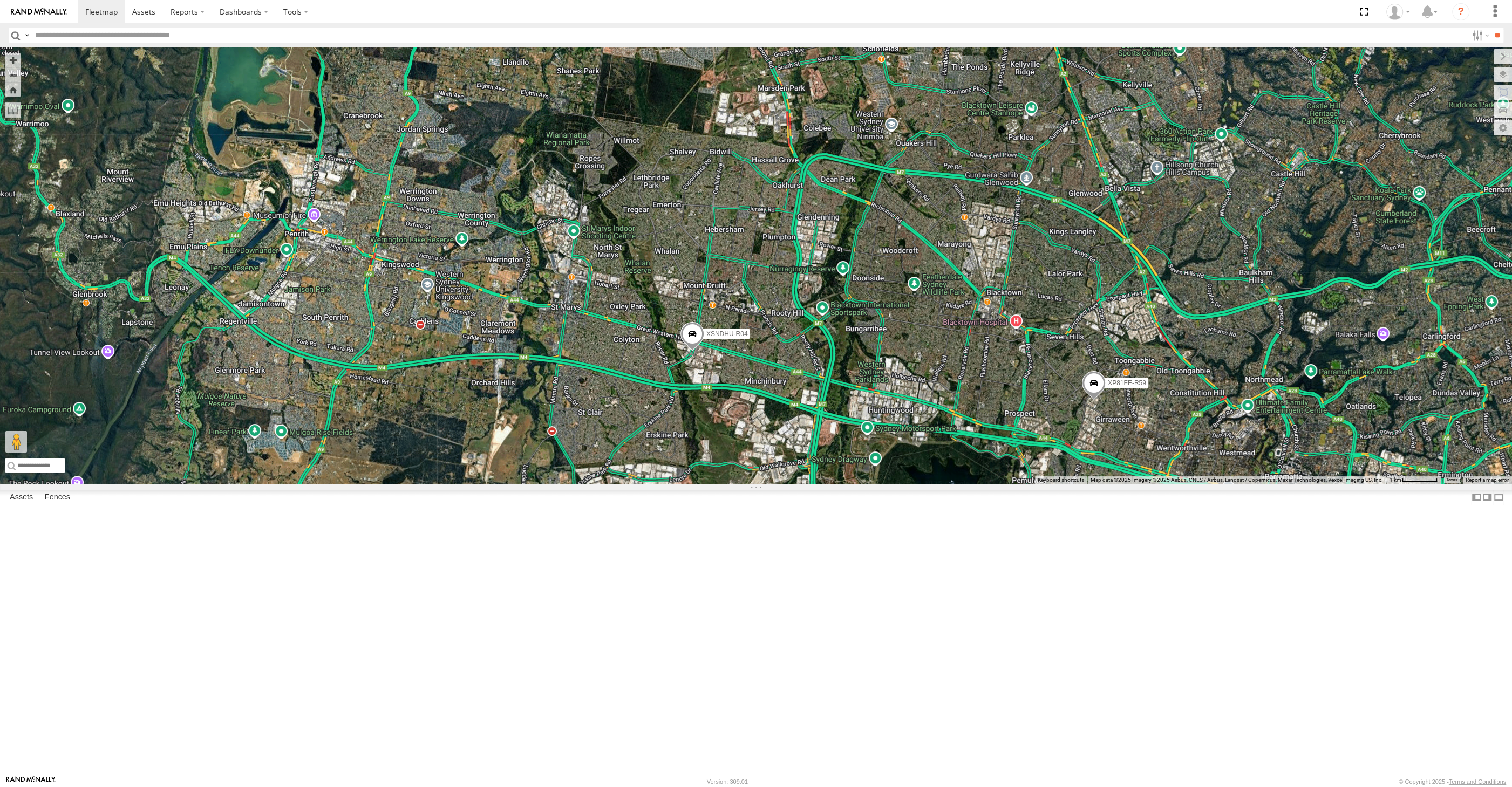
drag, startPoint x: 1135, startPoint y: 683, endPoint x: 972, endPoint y: 575, distance: 195.5
click at [1001, 484] on div "XSNDHU-R04 XP81FE-R59 XO74GU-R69 XP30JQ-R03 Loading..." at bounding box center [756, 265] width 1512 height 437
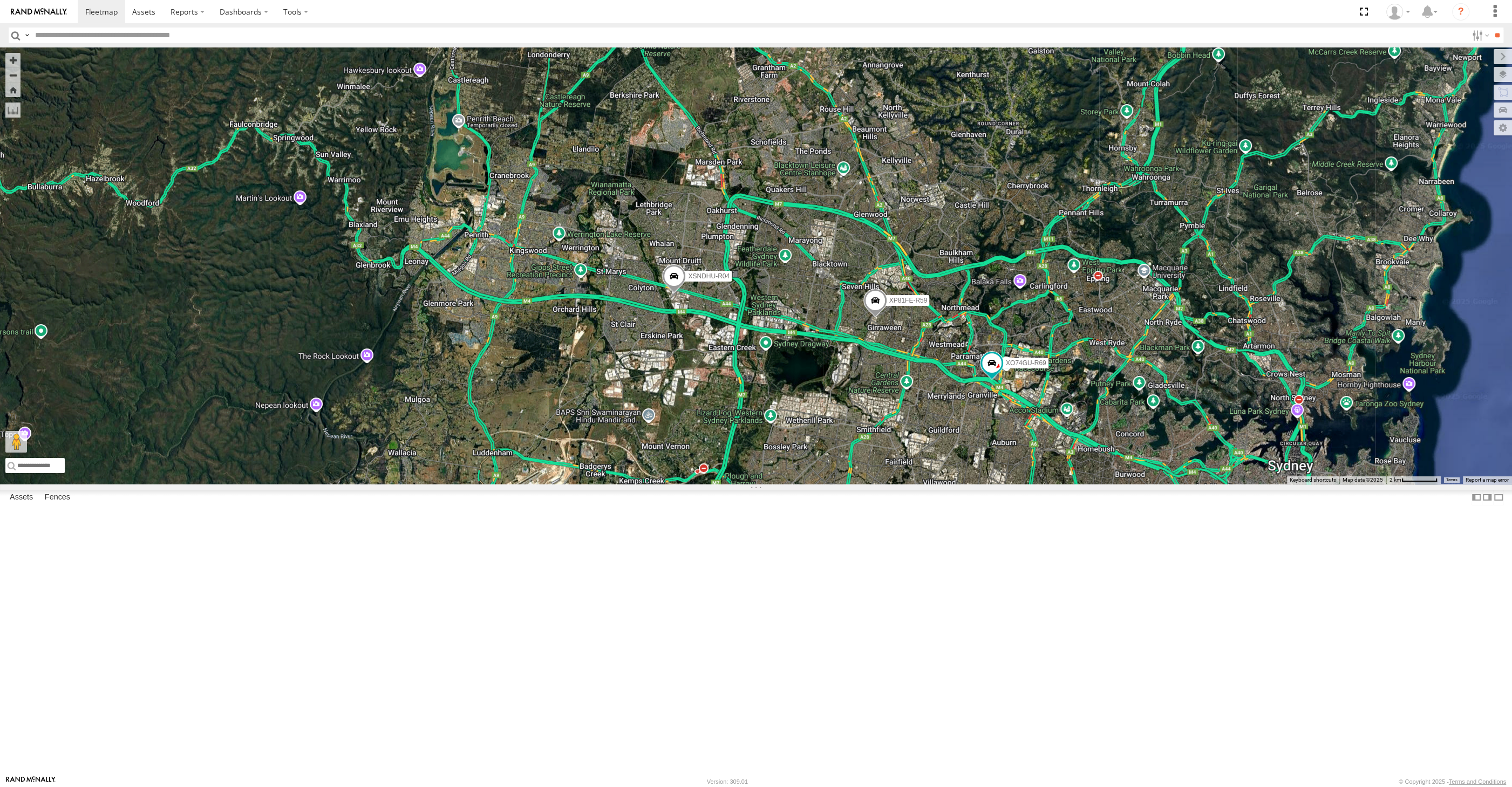
drag, startPoint x: 985, startPoint y: 631, endPoint x: 961, endPoint y: 595, distance: 43.3
click at [961, 484] on div "XSNDHU-R04 XP81FE-R59 XO74GU-R69 XP30JQ-R03 4 Loading..." at bounding box center [756, 265] width 1512 height 437
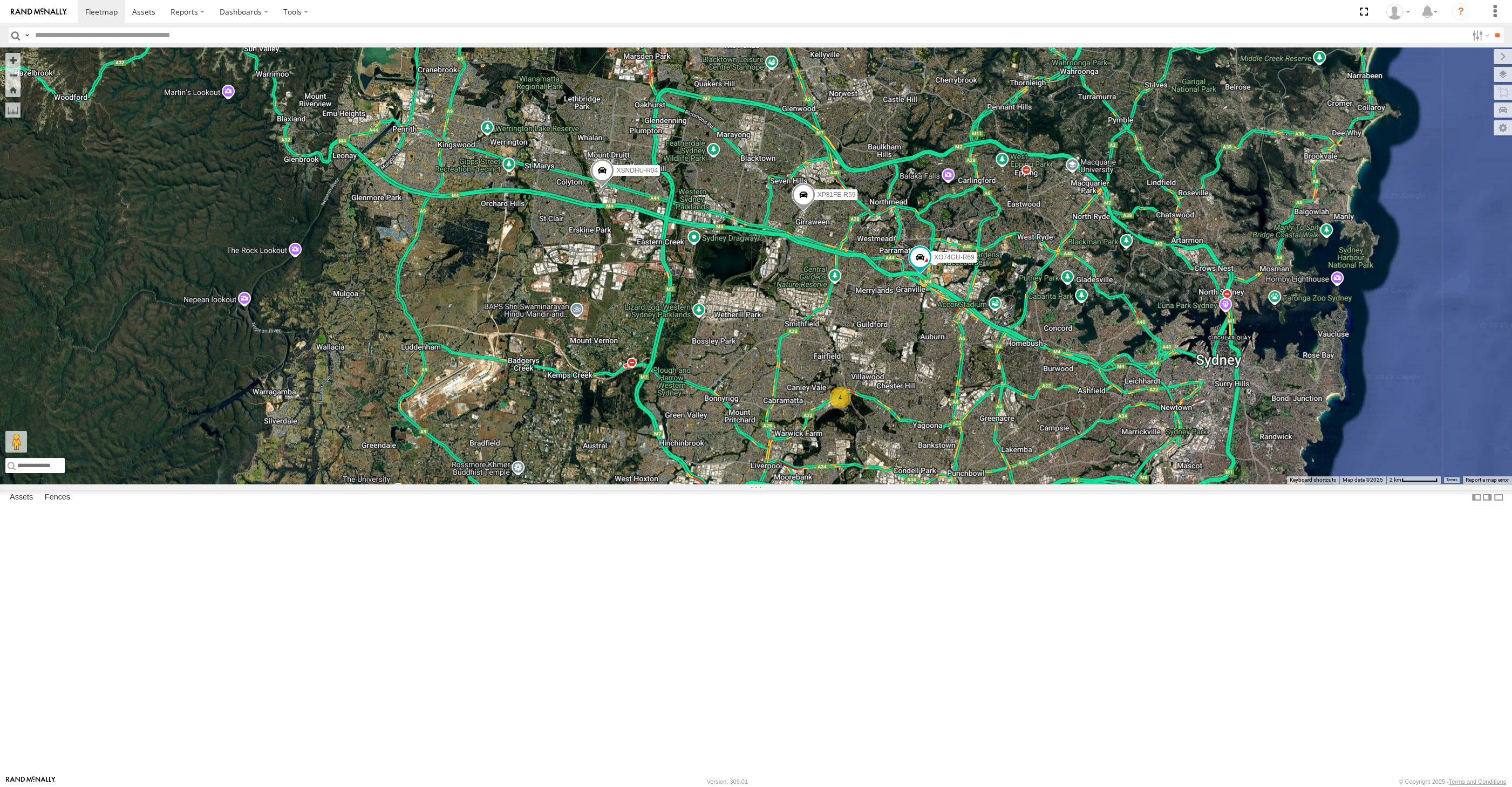
drag, startPoint x: 1064, startPoint y: 631, endPoint x: 1056, endPoint y: 615, distance: 17.9
click at [1059, 484] on div "XSNDHU-R04 XP81FE-R59 XO74GU-R69 XP30JQ-R03 4 Loading..." at bounding box center [756, 265] width 1512 height 437
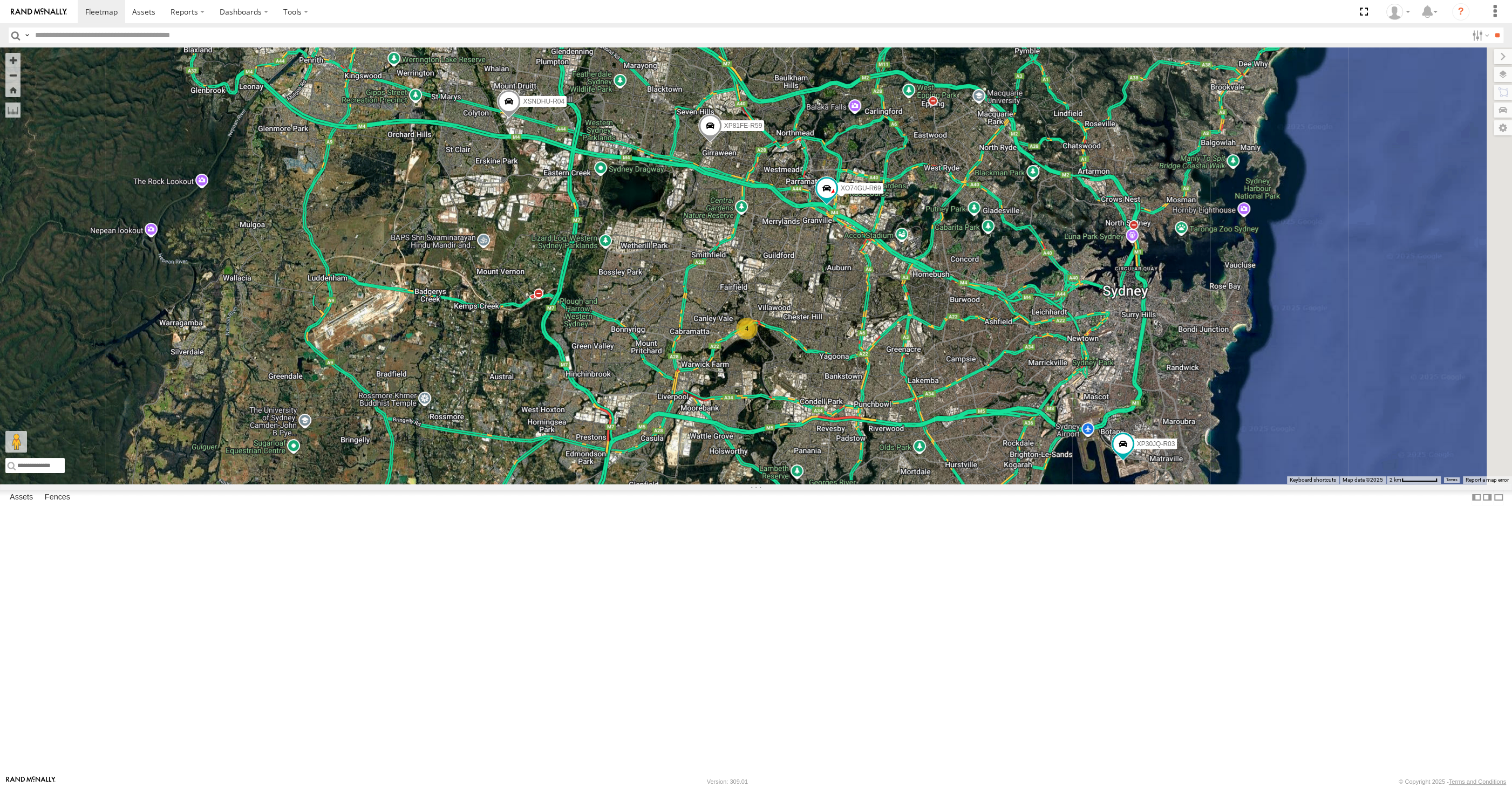
drag, startPoint x: 985, startPoint y: 691, endPoint x: 930, endPoint y: 666, distance: 60.4
click at [930, 484] on div "XSNDHU-R04 XP81FE-R59 XO74GU-R69 XP30JQ-R03 4 Loading..." at bounding box center [756, 265] width 1512 height 437
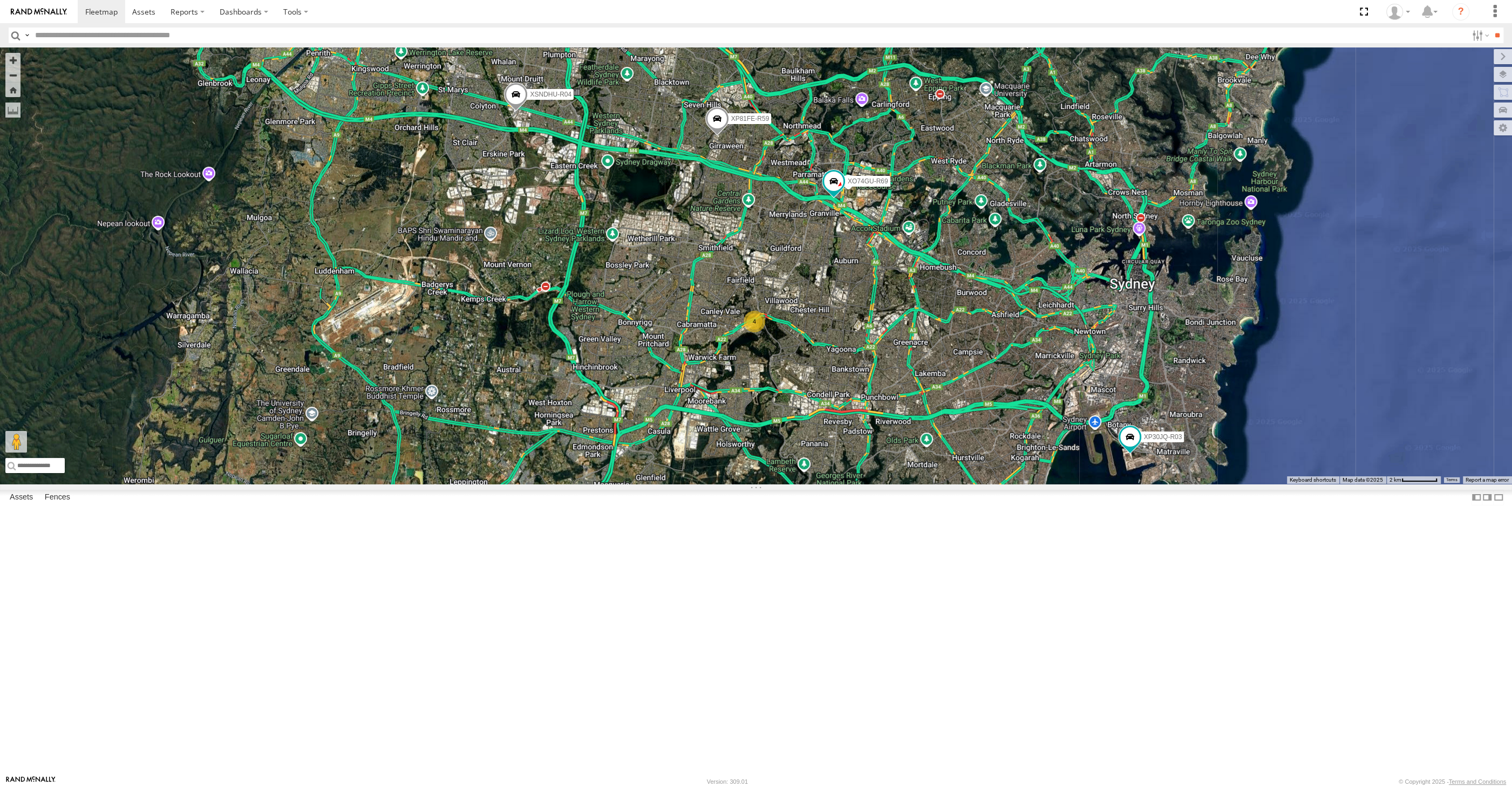
click at [934, 484] on div "XSNDHU-R04 XP81FE-R59 XO74GU-R69 XP30JQ-R03 4 Loading..." at bounding box center [756, 265] width 1512 height 437
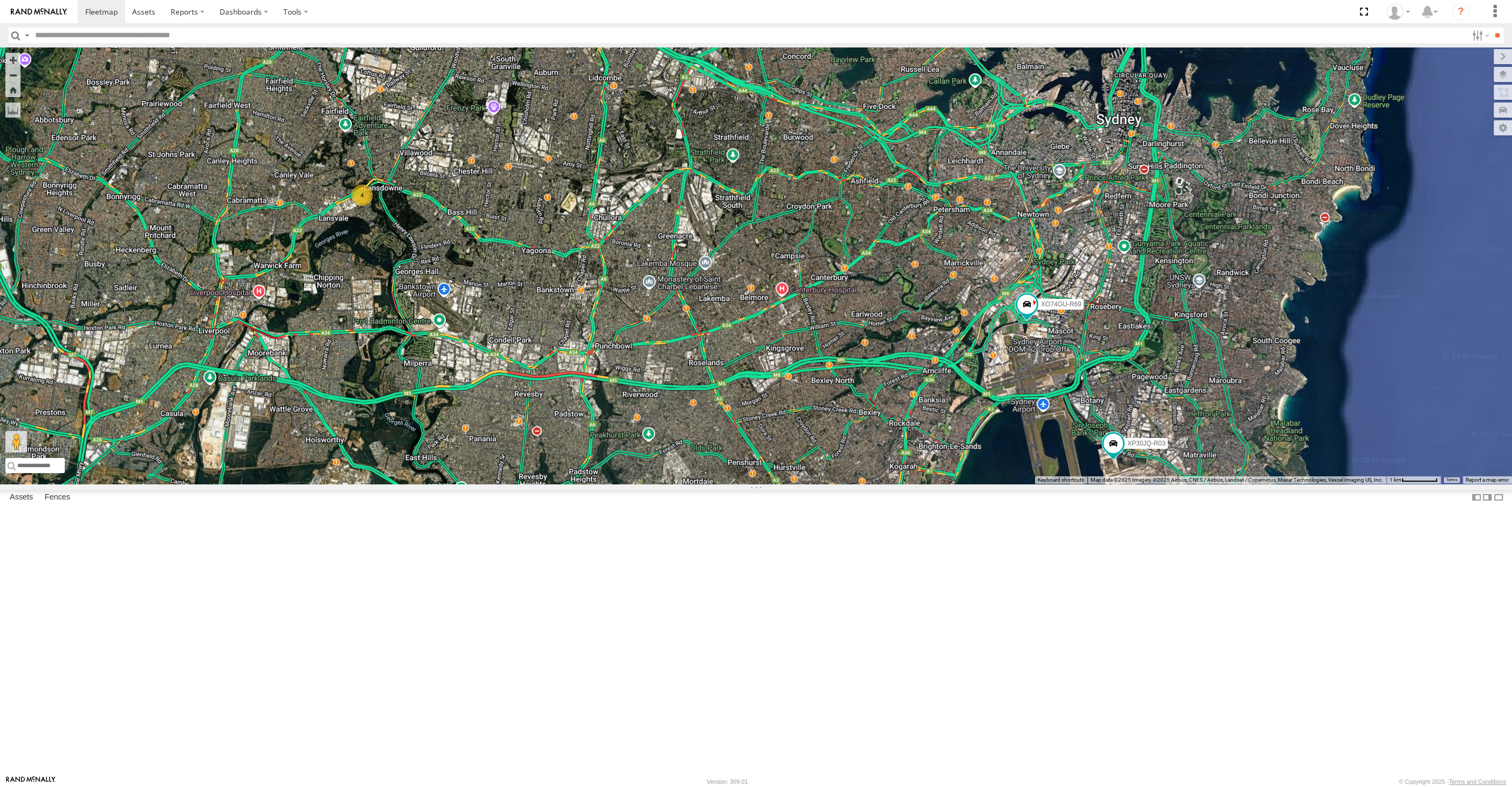
drag, startPoint x: 1061, startPoint y: 598, endPoint x: 1051, endPoint y: 591, distance: 12.2
click at [1060, 484] on div "XP30JQ-R03 XSNDHU-R04 XP81FE-R59 XO74GU-R69 4 Loading..." at bounding box center [756, 265] width 1512 height 437
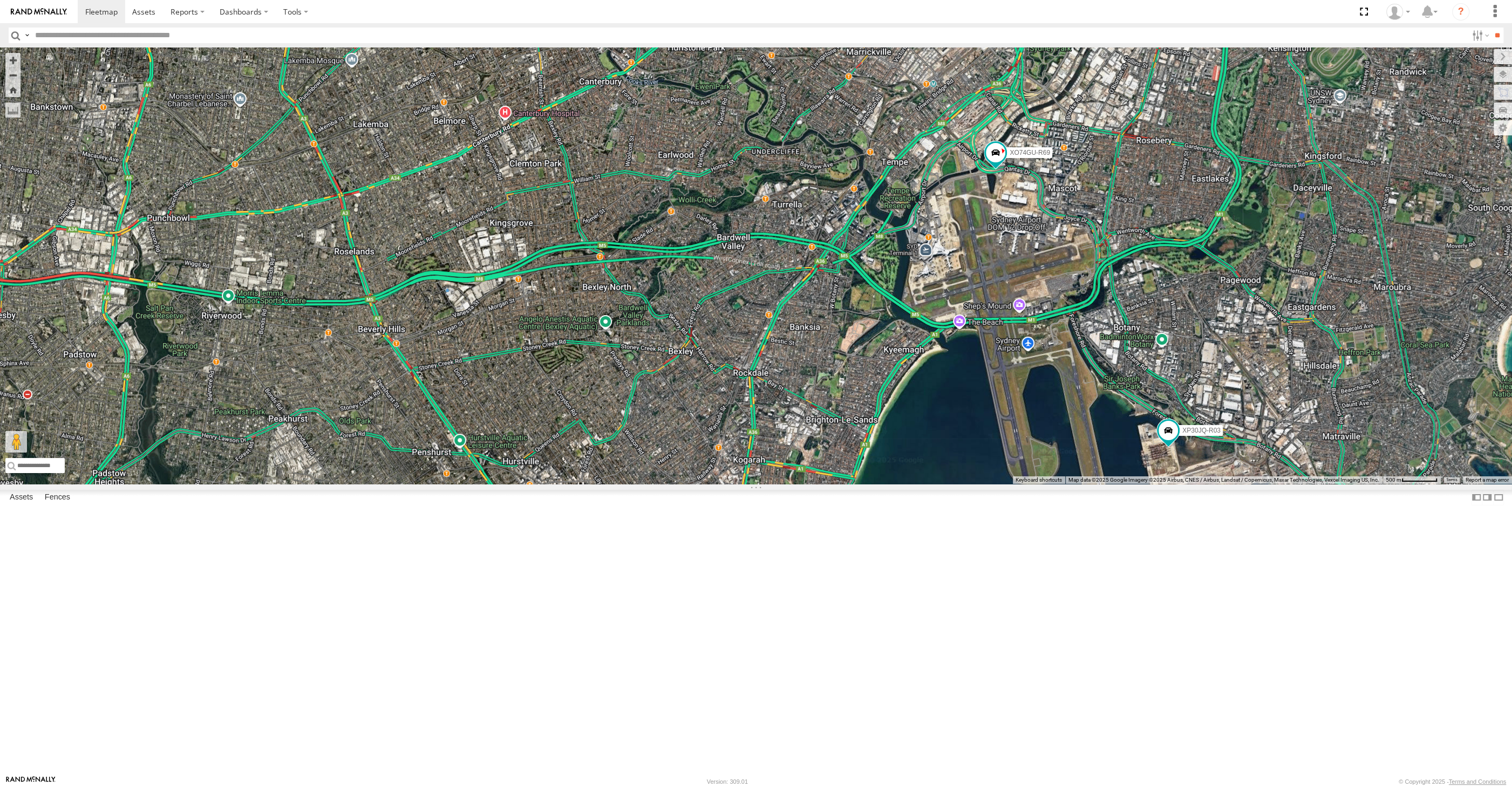
drag, startPoint x: 1034, startPoint y: 420, endPoint x: 1021, endPoint y: 407, distance: 18.4
click at [1021, 407] on div "XP30JQ-R03 XSNDHU-R04 XP81FE-R59 XO74GU-R69 Loading..." at bounding box center [756, 265] width 1512 height 437
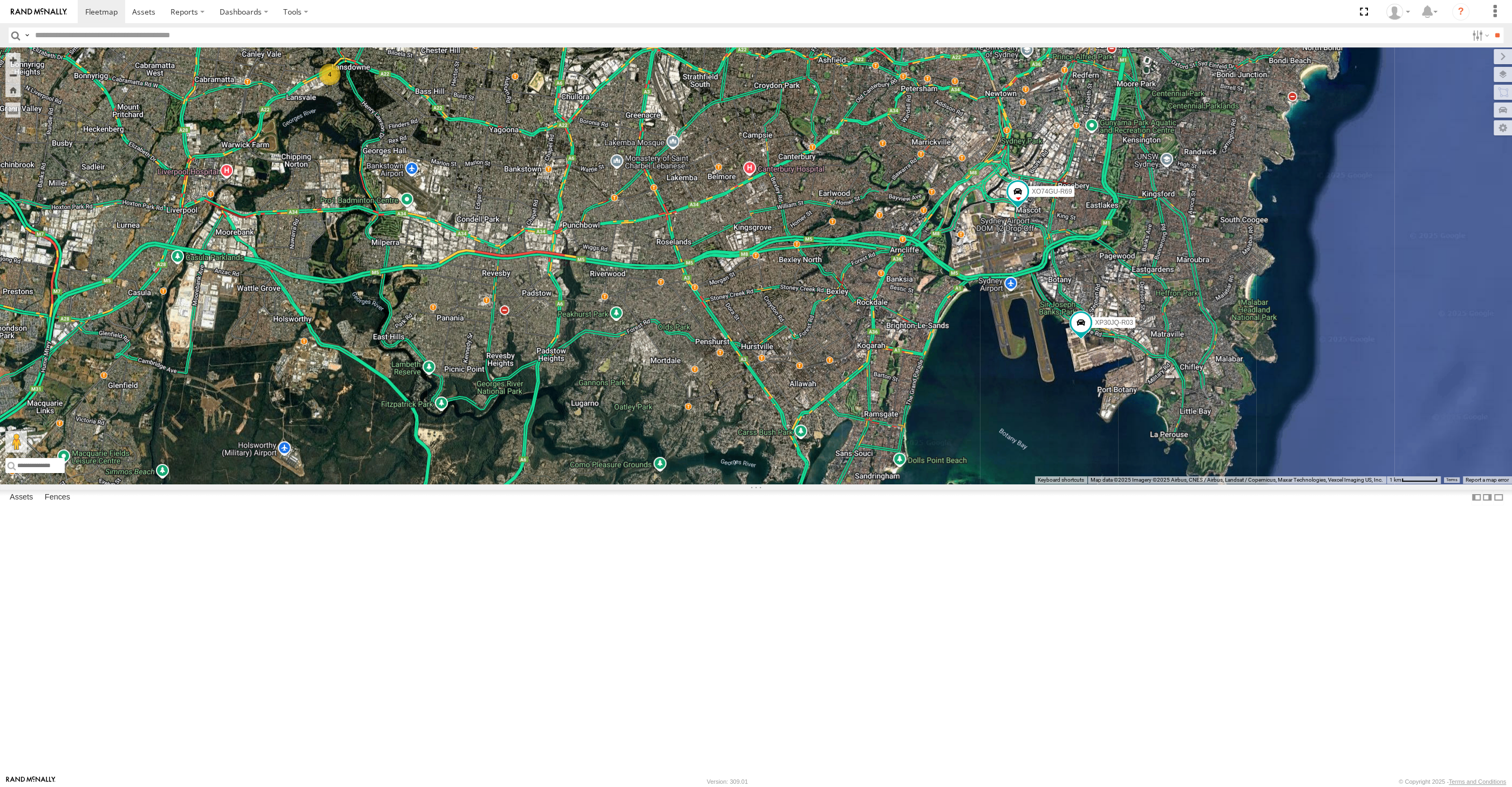
drag, startPoint x: 749, startPoint y: 634, endPoint x: 766, endPoint y: 630, distance: 17.5
click at [766, 484] on div "XP30JQ-R03 XSNDHU-R04 XP81FE-R59 XO74GU-R69 4 Loading..." at bounding box center [756, 265] width 1512 height 437
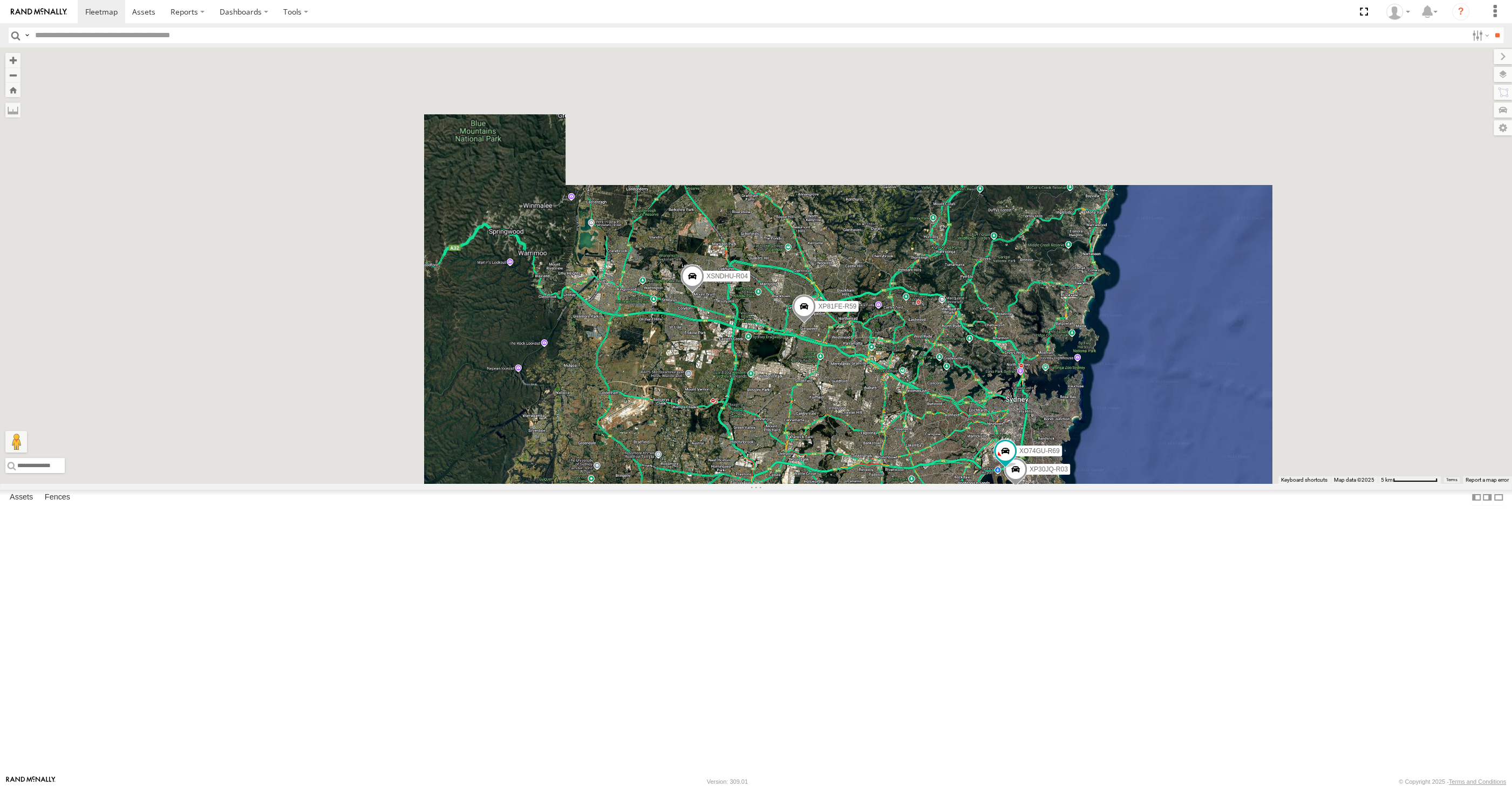
drag, startPoint x: 987, startPoint y: 664, endPoint x: 954, endPoint y: 597, distance: 74.7
click at [976, 484] on div "XP30JQ-R03 XSNDHU-R04 XP81FE-R59 XO74GU-R69 Loading..." at bounding box center [756, 265] width 1512 height 437
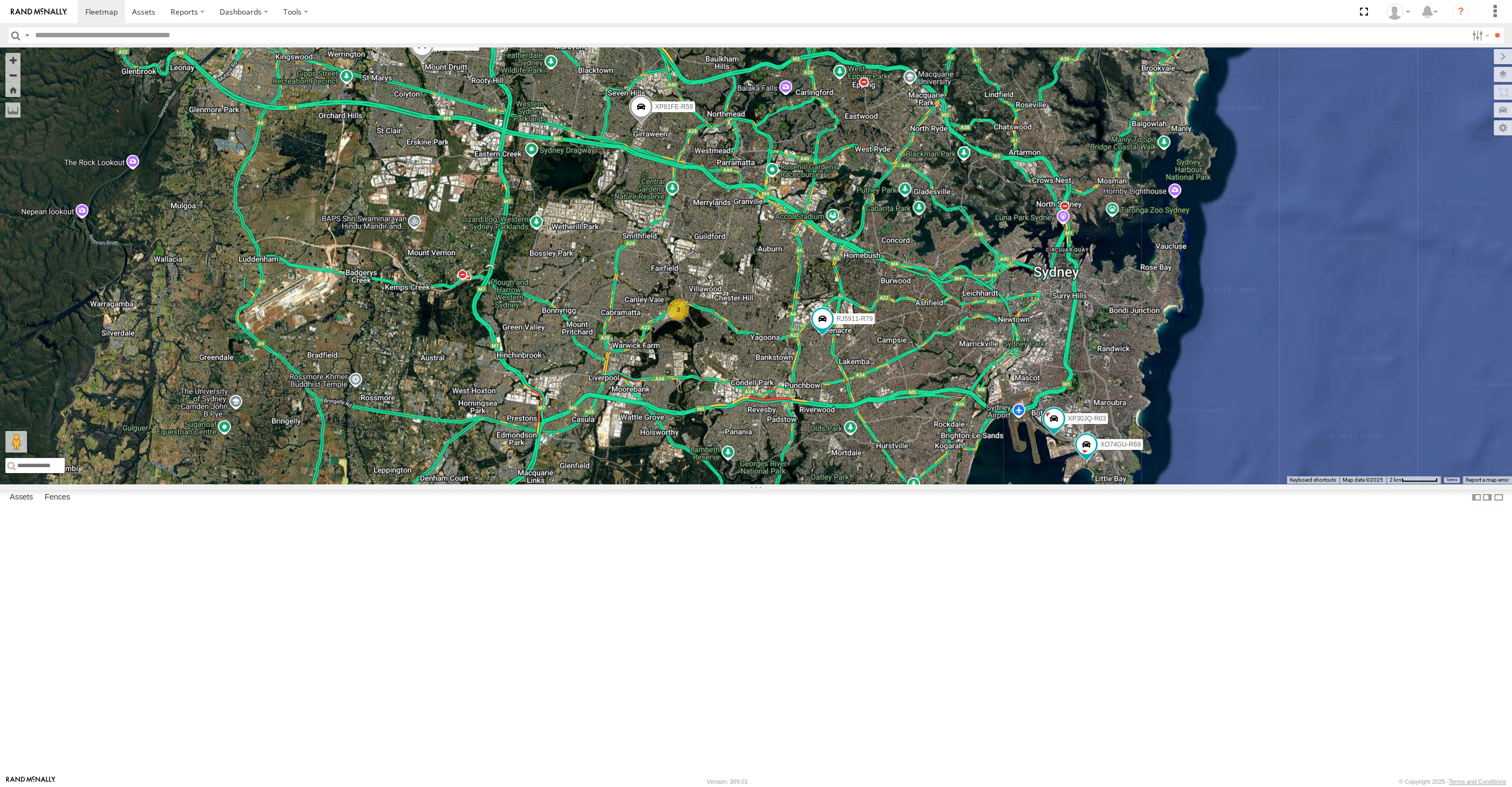
drag, startPoint x: 915, startPoint y: 598, endPoint x: 909, endPoint y: 588, distance: 11.7
click at [909, 484] on div "XP30JQ-R03 XSNDHU-R04 3 RJ5911-R79 XP81FE-R59 XO74GU-R69 Loading..." at bounding box center [756, 265] width 1512 height 437
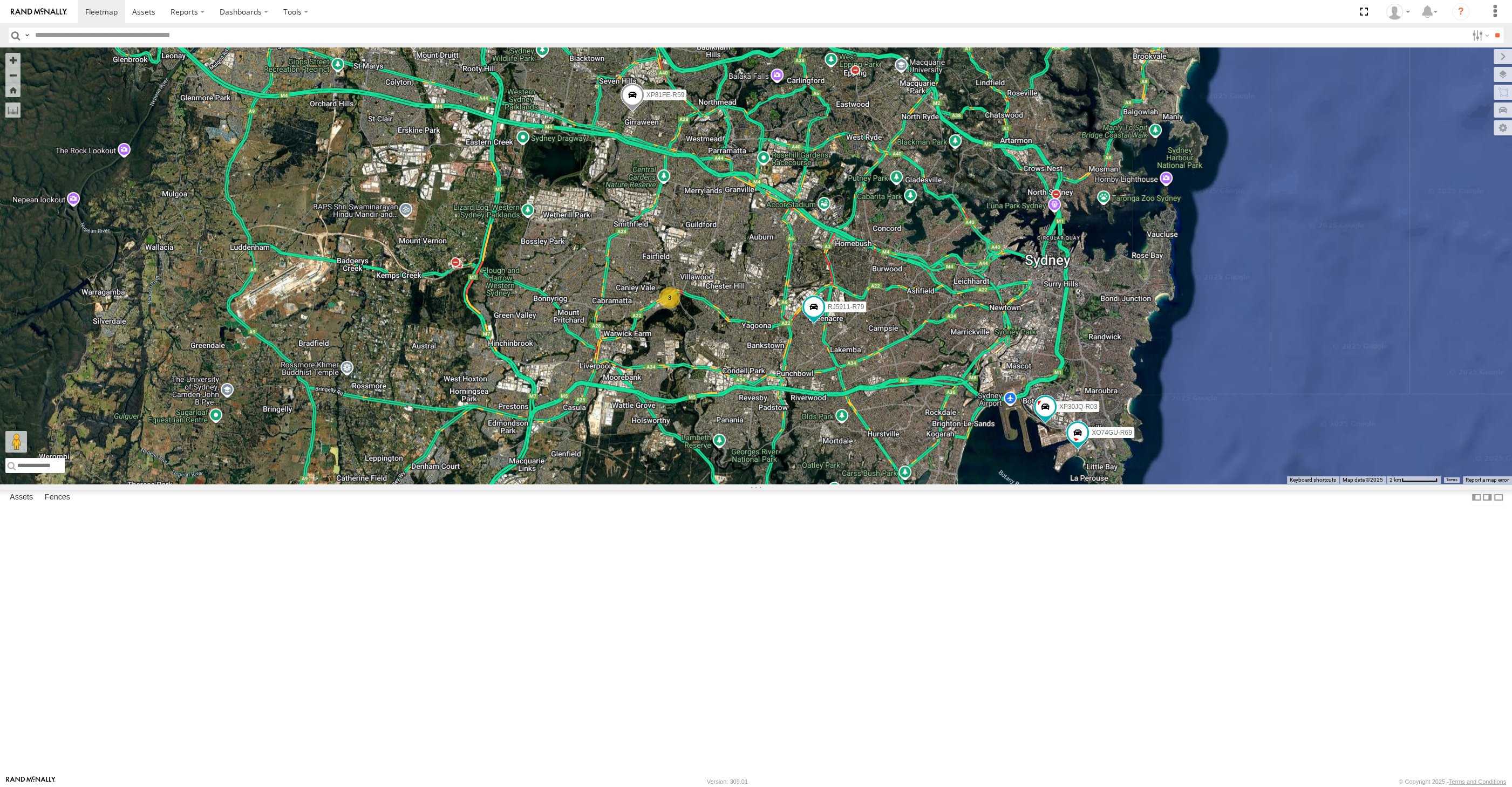
click at [981, 484] on div "XP30JQ-R03 XSNDHU-R04 RJ5911-R79 XP81FE-R59 XO74GU-R69 3 Loading..." at bounding box center [756, 265] width 1512 height 437
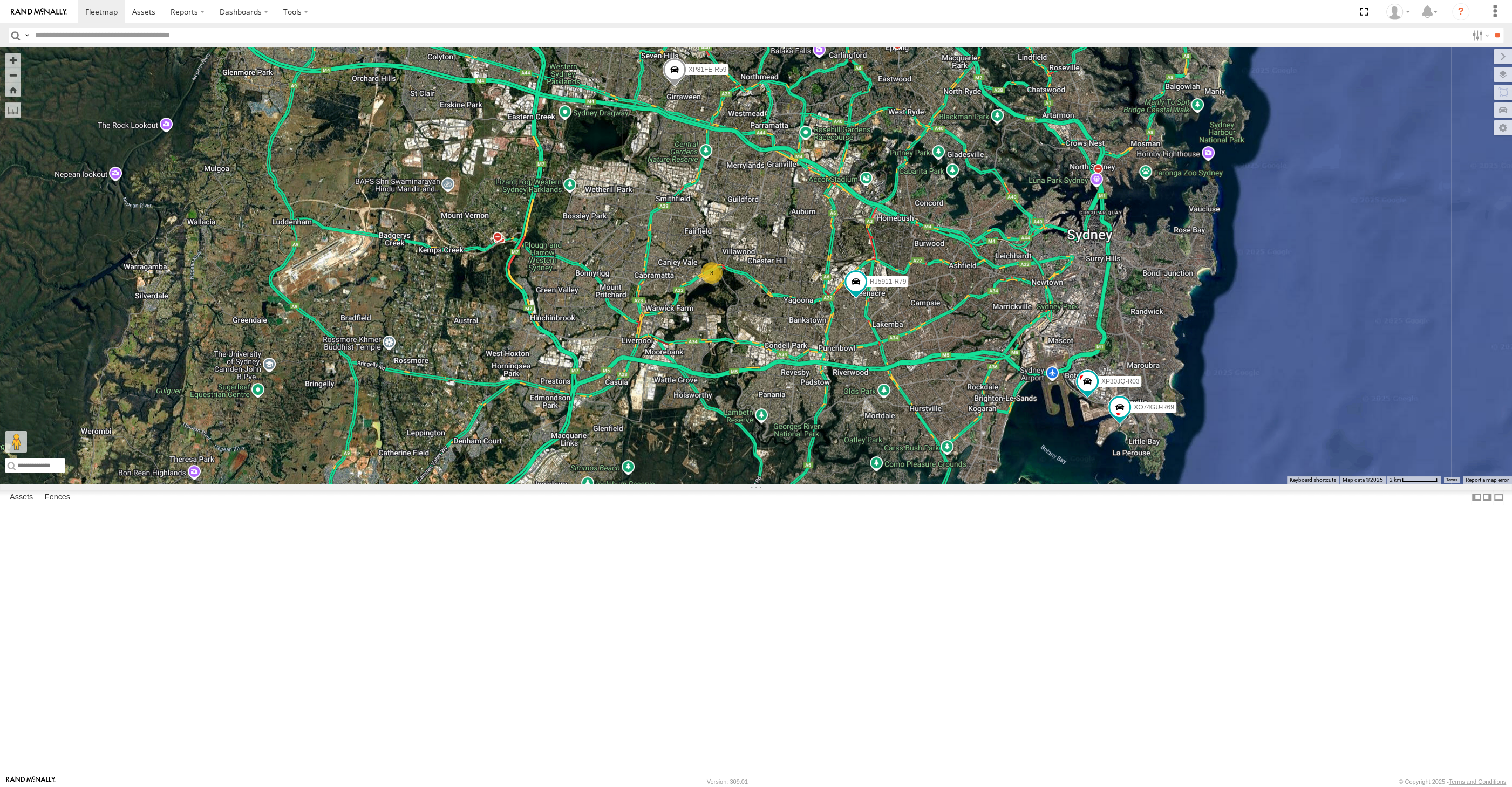
click at [670, 87] on span at bounding box center [674, 73] width 24 height 29
click at [816, 372] on div "XP30JQ-R03 XSNDHU-R04 RJ5911-R79 XP81FE-R59 XO74GU-R69 3 XP81FE-R59 All Assets …" at bounding box center [756, 265] width 1512 height 437
drag, startPoint x: 825, startPoint y: 514, endPoint x: 860, endPoint y: 470, distance: 56.2
click at [818, 484] on div "XP30JQ-R03 XSNDHU-R04 RJ5911-R79 XP81FE-R59 XO74GU-R69 3 Loading..." at bounding box center [756, 265] width 1512 height 437
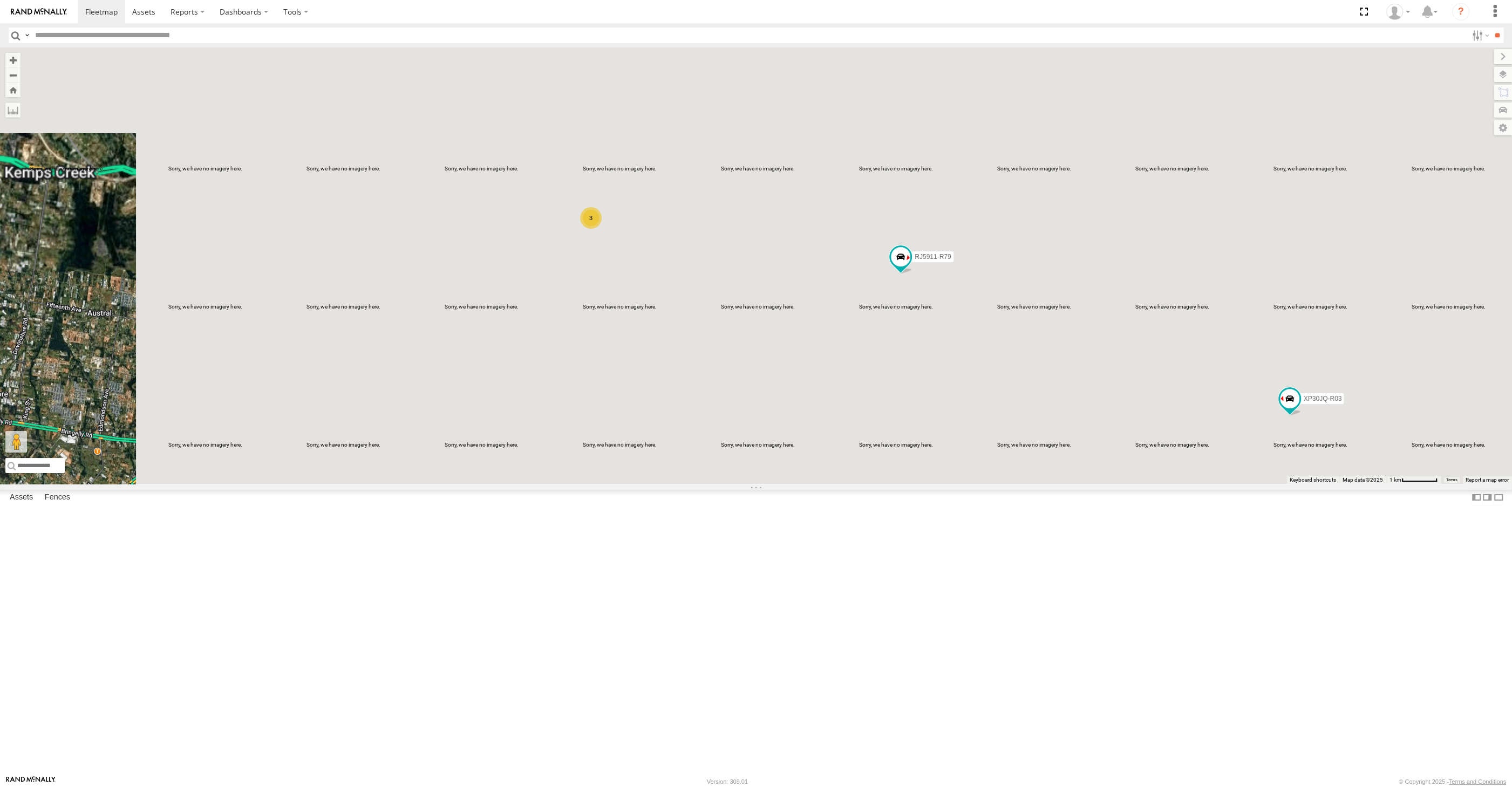
drag, startPoint x: 577, startPoint y: 147, endPoint x: 618, endPoint y: 208, distance: 73.5
click at [616, 207] on div "XP30JQ-R03 XSNDHU-R04 RJ5911-R79 XP81FE-R59 XO74GU-R69 3 Loading..." at bounding box center [756, 265] width 1512 height 437
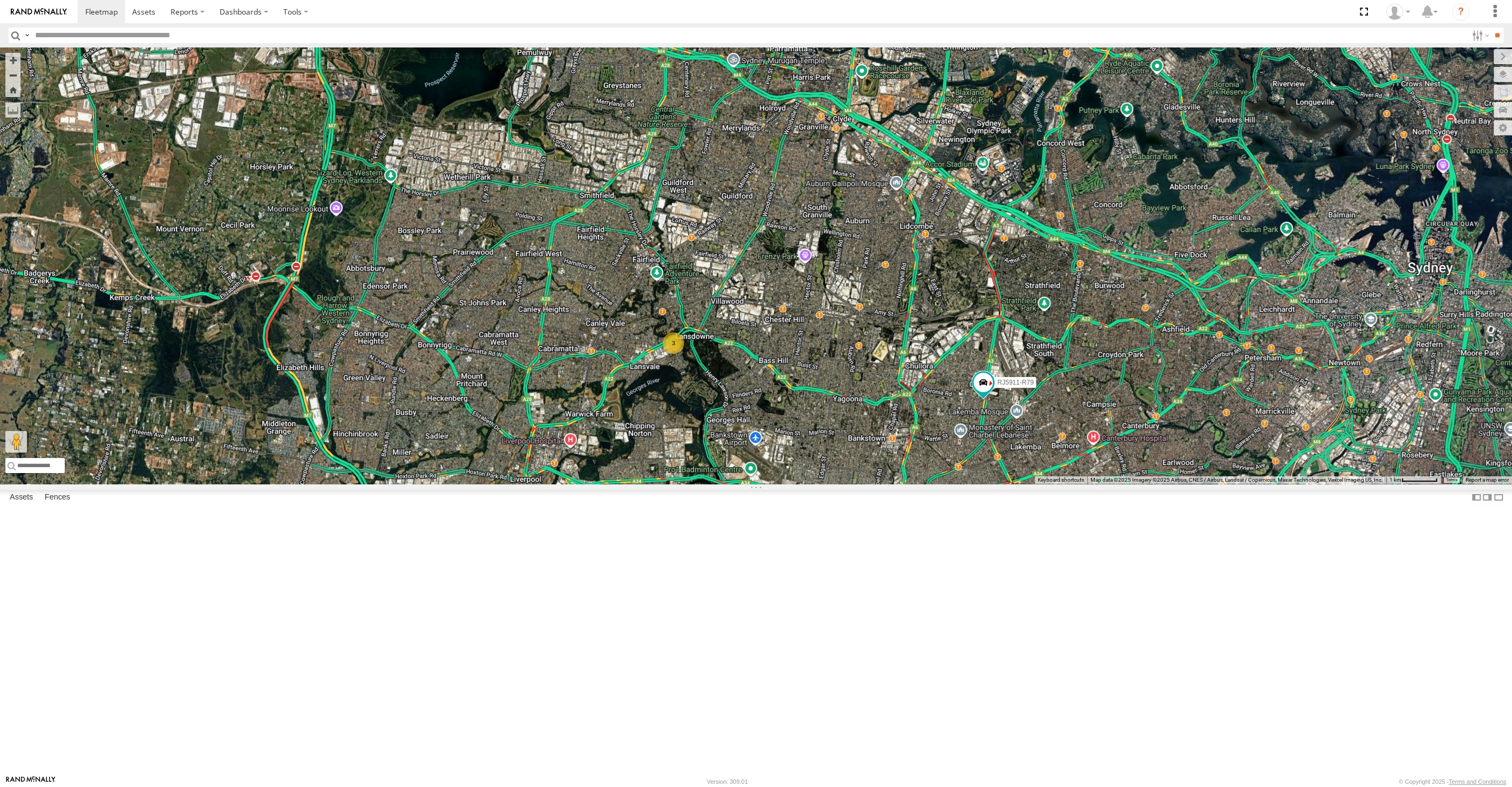
drag, startPoint x: 747, startPoint y: 415, endPoint x: 745, endPoint y: 391, distance: 24.1
click at [747, 402] on div "XP30JQ-R03 XSNDHU-R04 RJ5911-R79 XP81FE-R59 XO74GU-R69 3 XP81FE-R59 All Assets …" at bounding box center [756, 265] width 1512 height 437
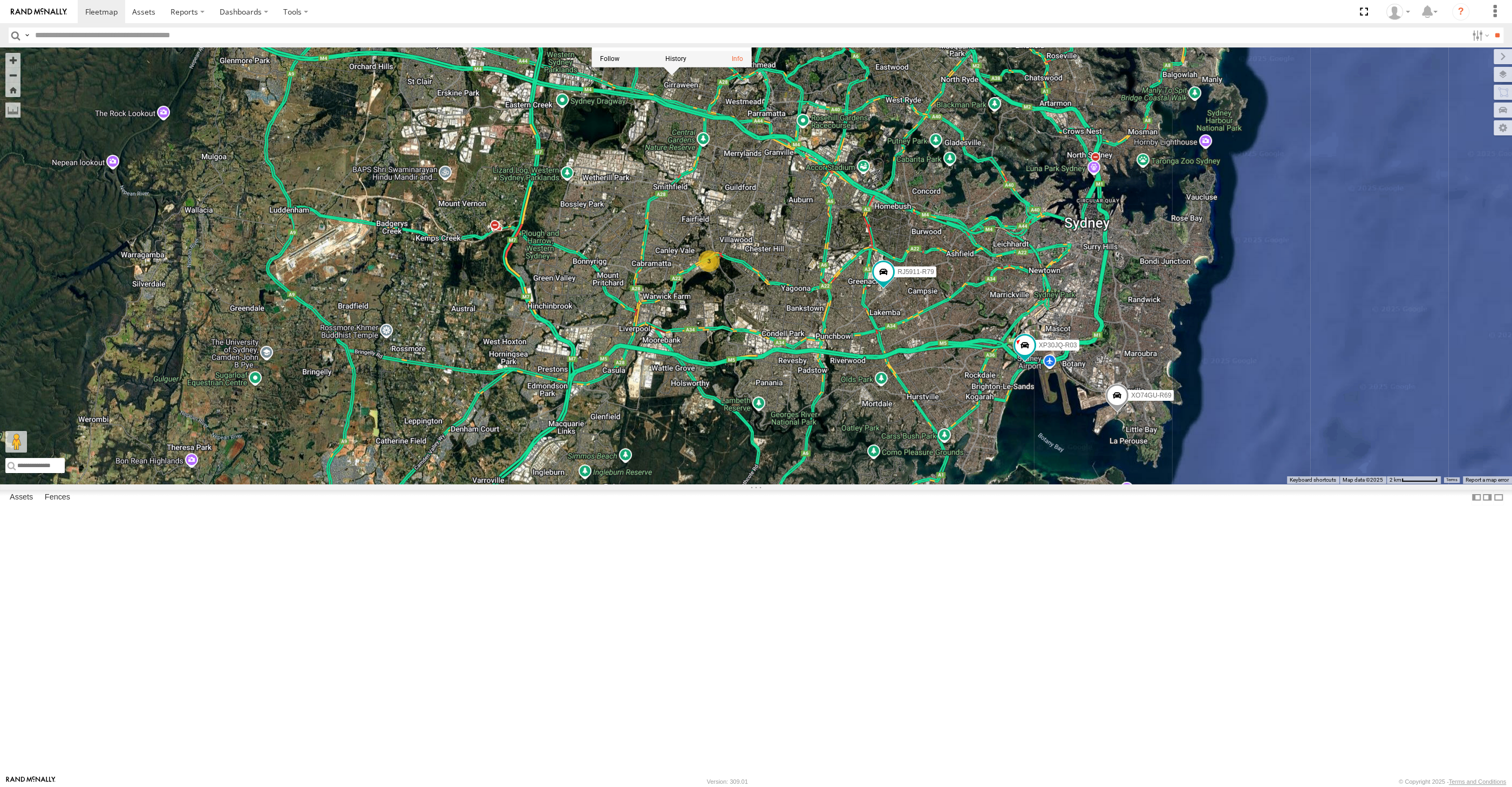
click at [701, 321] on div "XP30JQ-R03 XSNDHU-R04 RJ5911-R79 XP81FE-R59 XO74GU-R69 XP81FE-R59 All Assets Or…" at bounding box center [756, 265] width 1512 height 437
click at [677, 75] on span at bounding box center [671, 60] width 24 height 29
click at [698, 277] on div "XP30JQ-R03 XSNDHU-R04 RJ5911-R79 XP81FE-R59 XO74GU-R69 3 XP81FE-R59 All Assets …" at bounding box center [756, 265] width 1512 height 437
drag, startPoint x: 833, startPoint y: 477, endPoint x: 820, endPoint y: 467, distance: 16.4
click at [830, 469] on div "XP30JQ-R03 XSNDHU-R04 RJ5911-R79 XP81FE-R59 XO74GU-R69 3 Loading..." at bounding box center [756, 265] width 1512 height 437
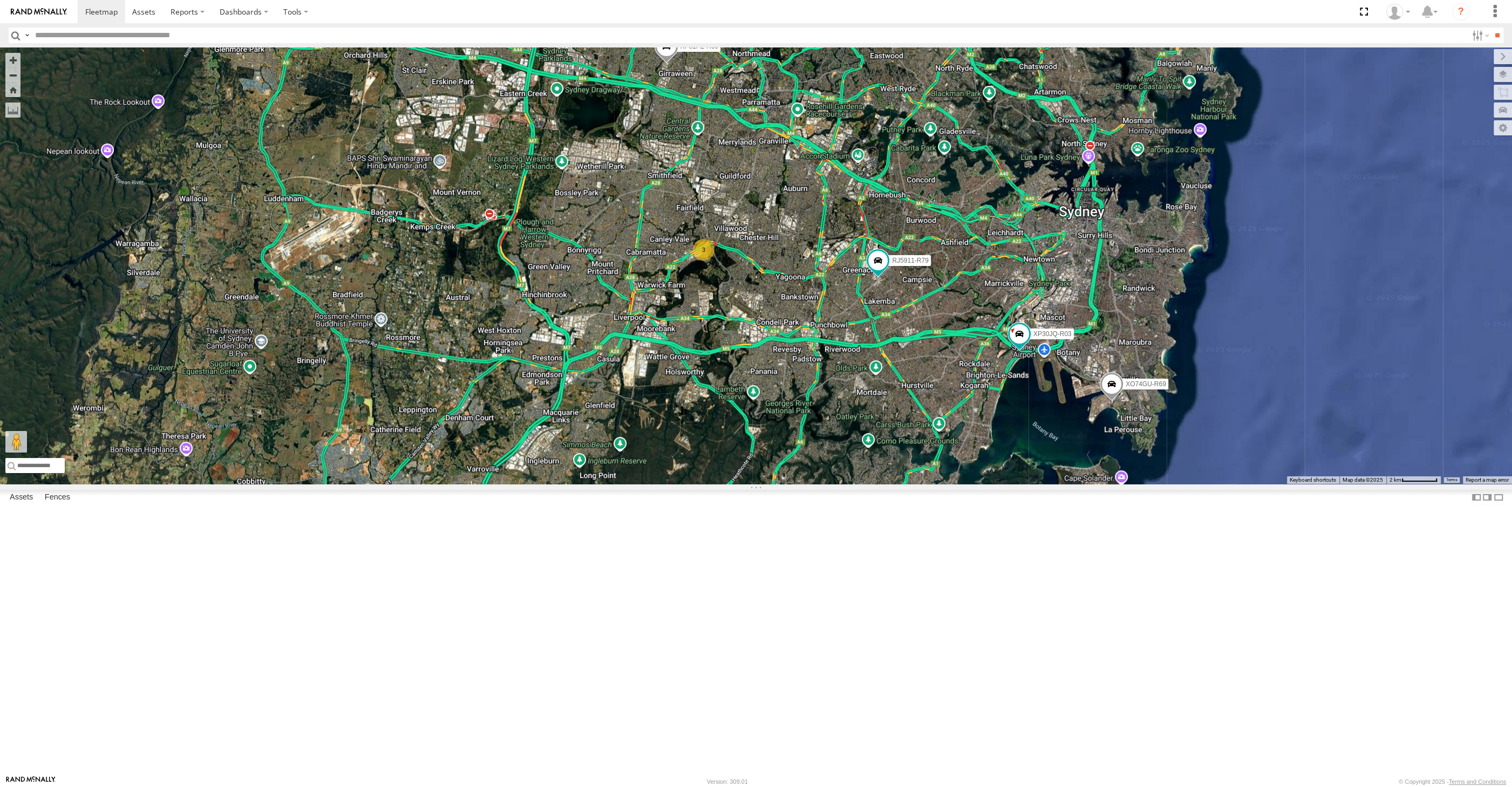
drag, startPoint x: 914, startPoint y: 570, endPoint x: 923, endPoint y: 578, distance: 12.0
click at [923, 484] on div "XP30JQ-R03 XSNDHU-R04 RJ5911-R79 XP81FE-R59 XO74GU-R69 3 Loading..." at bounding box center [756, 265] width 1512 height 437
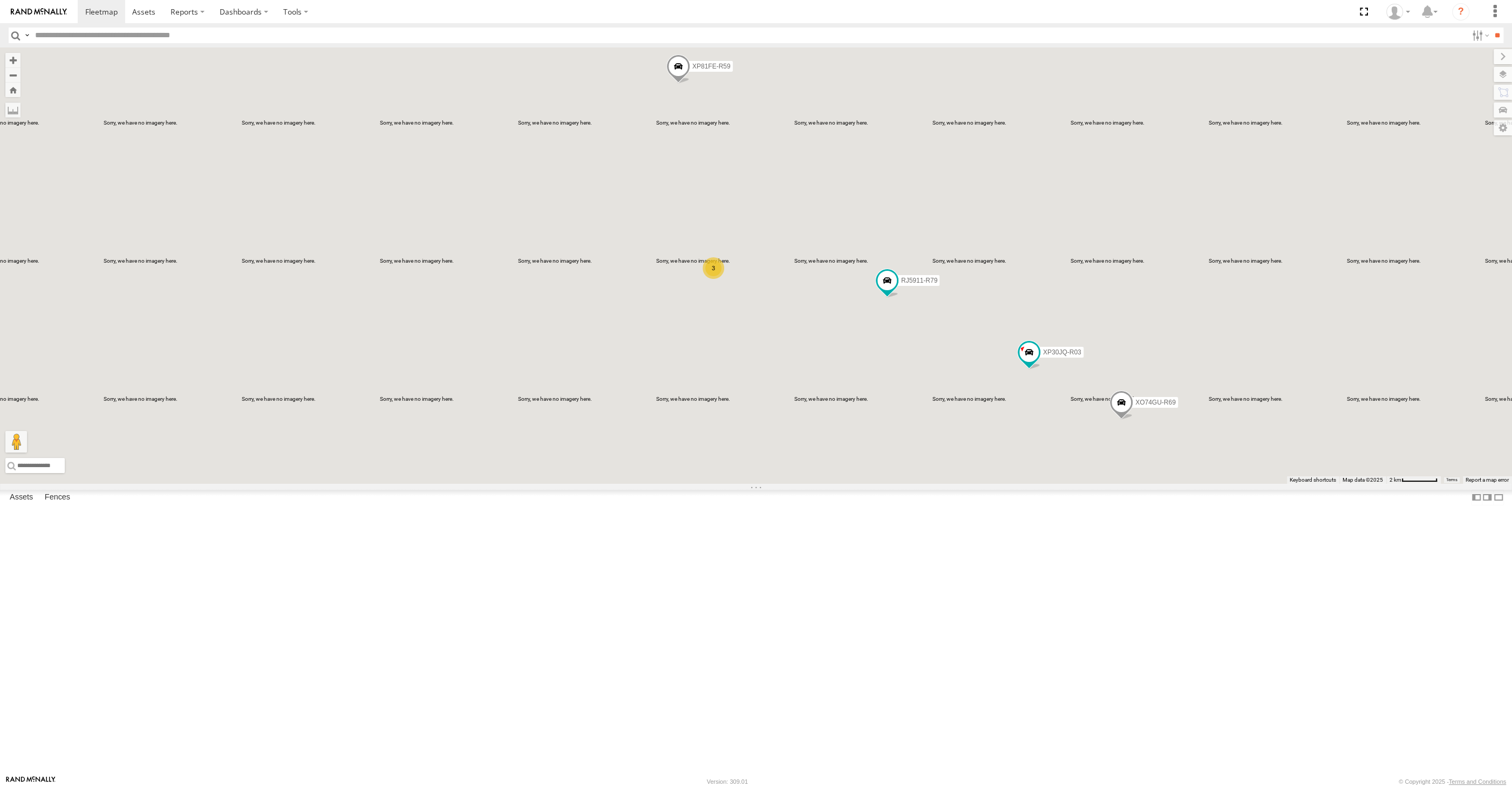
drag, startPoint x: 1106, startPoint y: 395, endPoint x: 1063, endPoint y: 415, distance: 47.4
click at [1092, 407] on div "XP30JQ-R03 XSNDHU-R04 RJ5911-R79 XP81FE-R59 XO74GU-R69 3 Loading..." at bounding box center [756, 265] width 1512 height 437
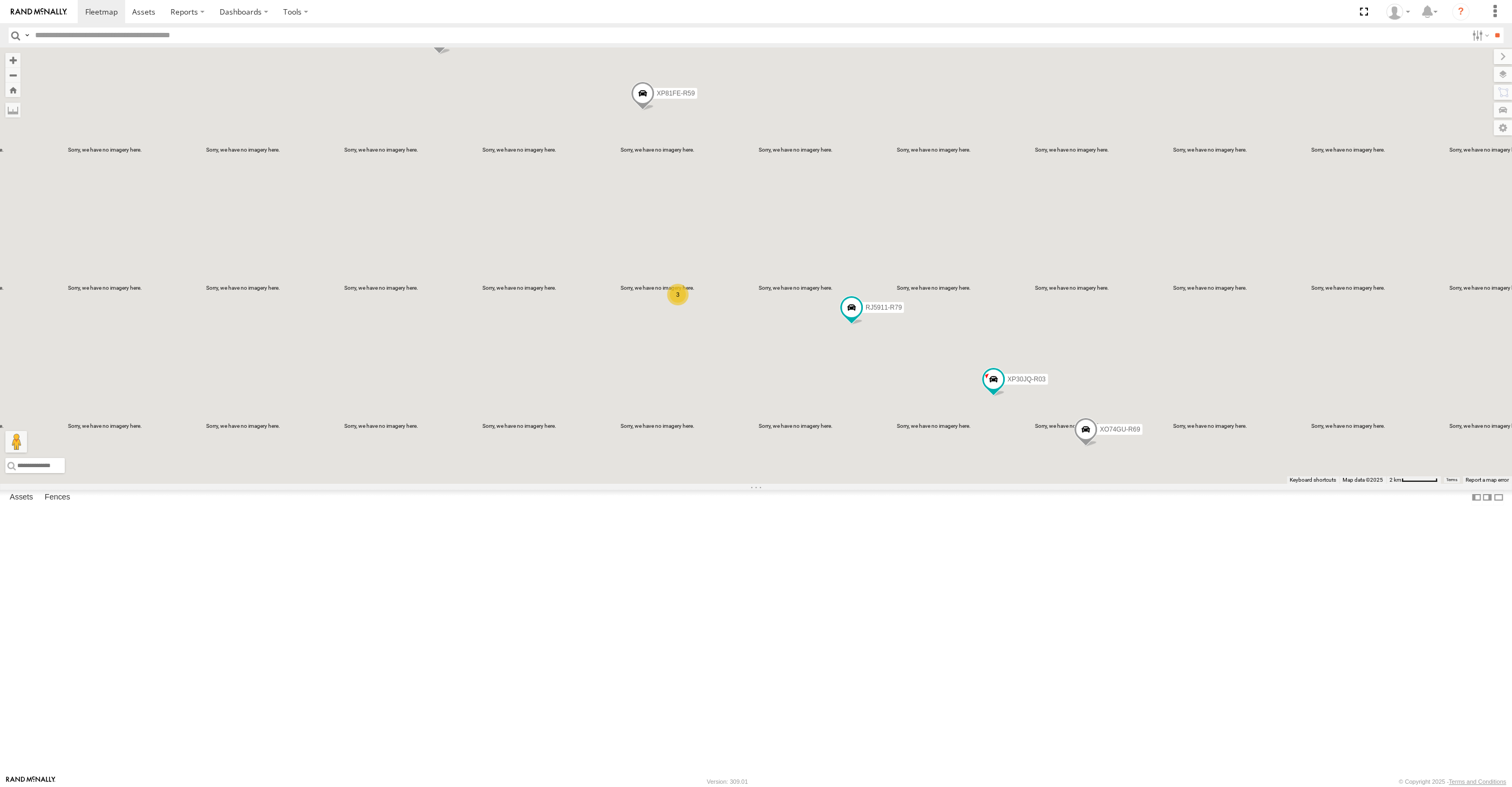
drag, startPoint x: 1000, startPoint y: 422, endPoint x: 987, endPoint y: 424, distance: 13.2
click at [987, 424] on div "XP30JQ-R03 XSNDHU-R04 RJ5911-R79 XP81FE-R59 XO74GU-R69 3 Loading..." at bounding box center [756, 265] width 1512 height 437
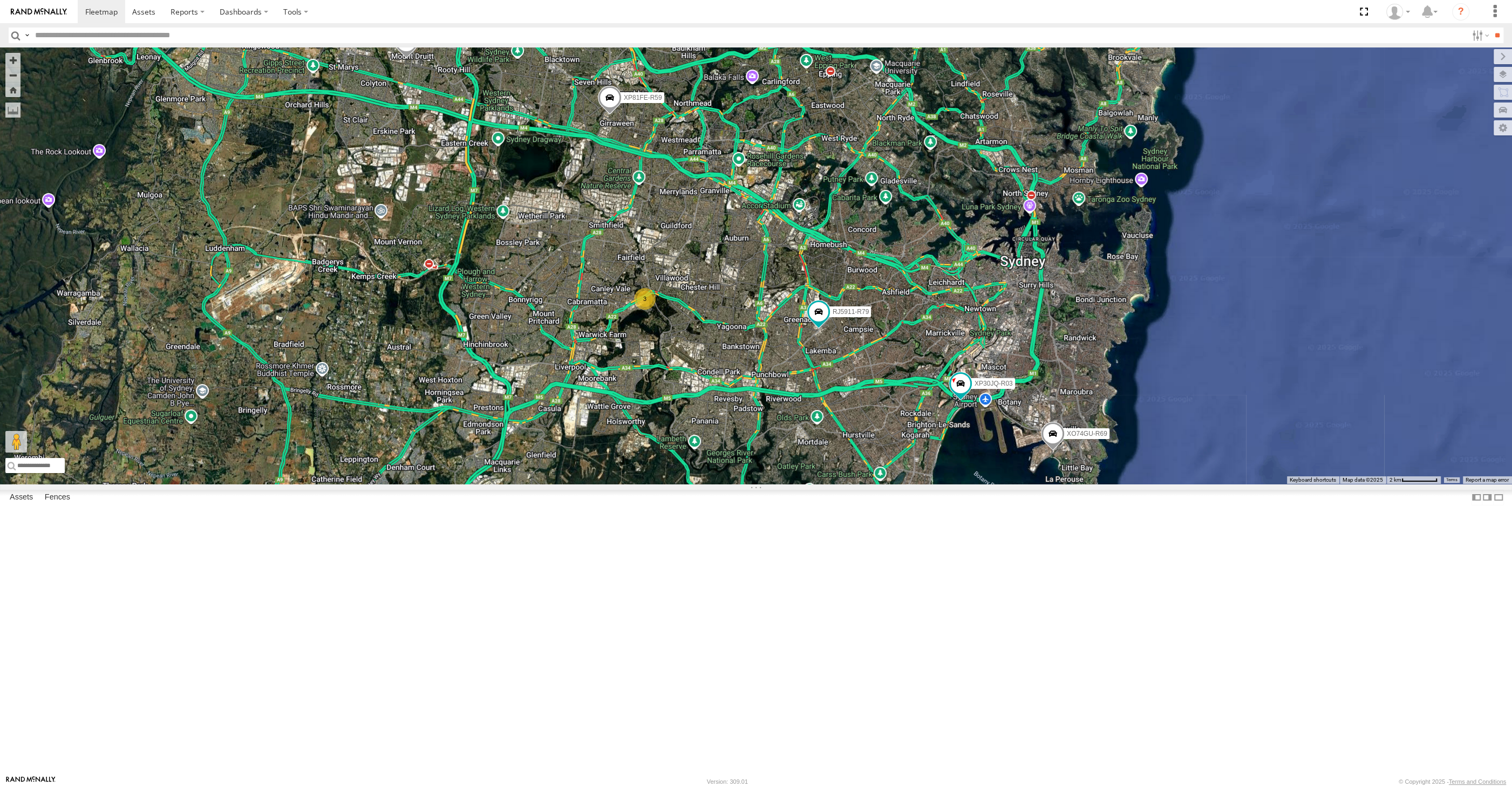
click at [798, 484] on div "XP30JQ-R03 XSNDHU-R04 RJ5911-R79 XP81FE-R59 XO74GU-R69 3 Loading..." at bounding box center [756, 265] width 1512 height 437
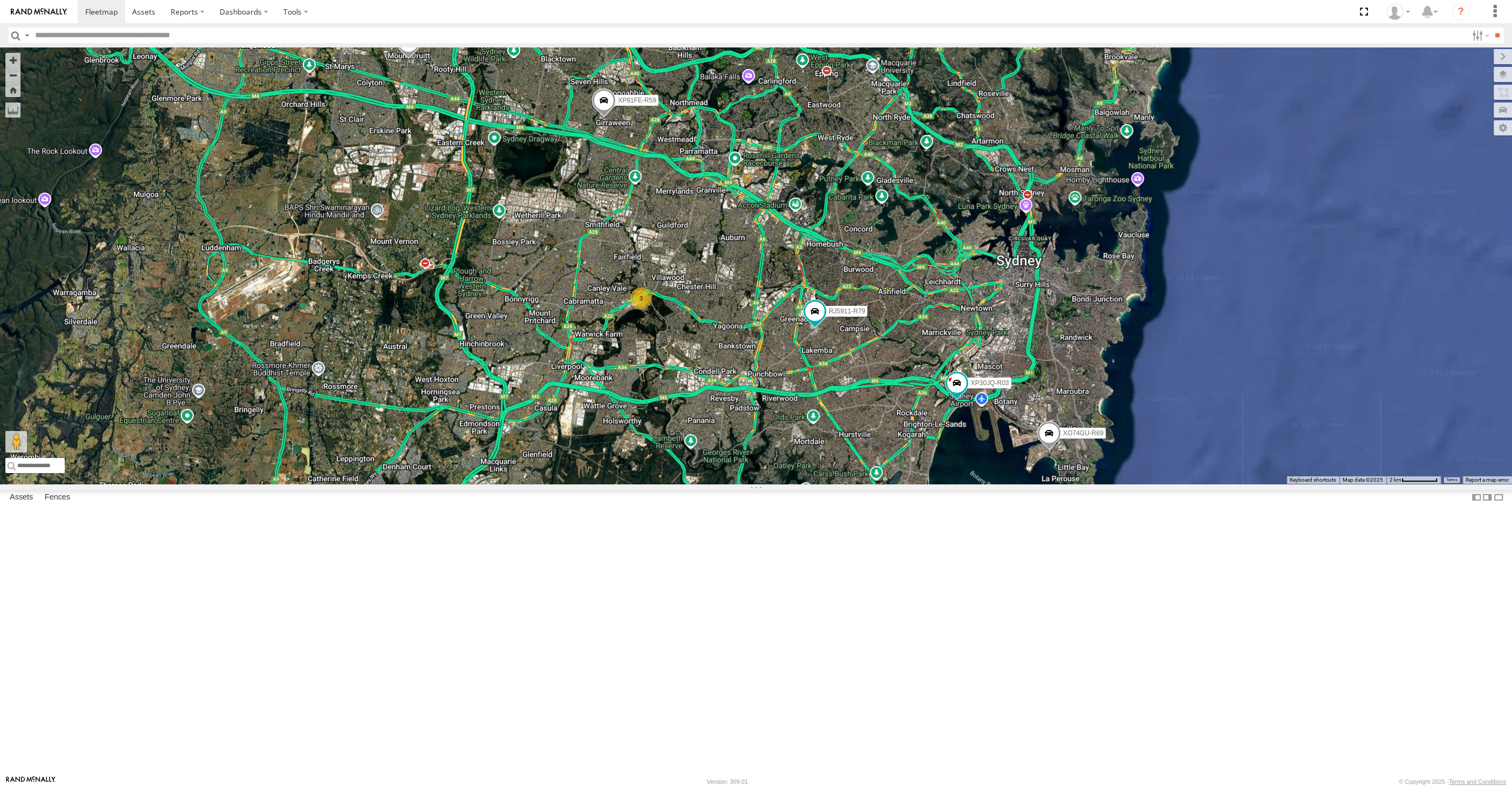
drag, startPoint x: 961, startPoint y: 603, endPoint x: 955, endPoint y: 602, distance: 6.1
click at [957, 484] on div "XP30JQ-R03 XSNDHU-R04 RJ5911-R79 XP81FE-R59 XO74GU-R69 3 Loading..." at bounding box center [756, 265] width 1512 height 437
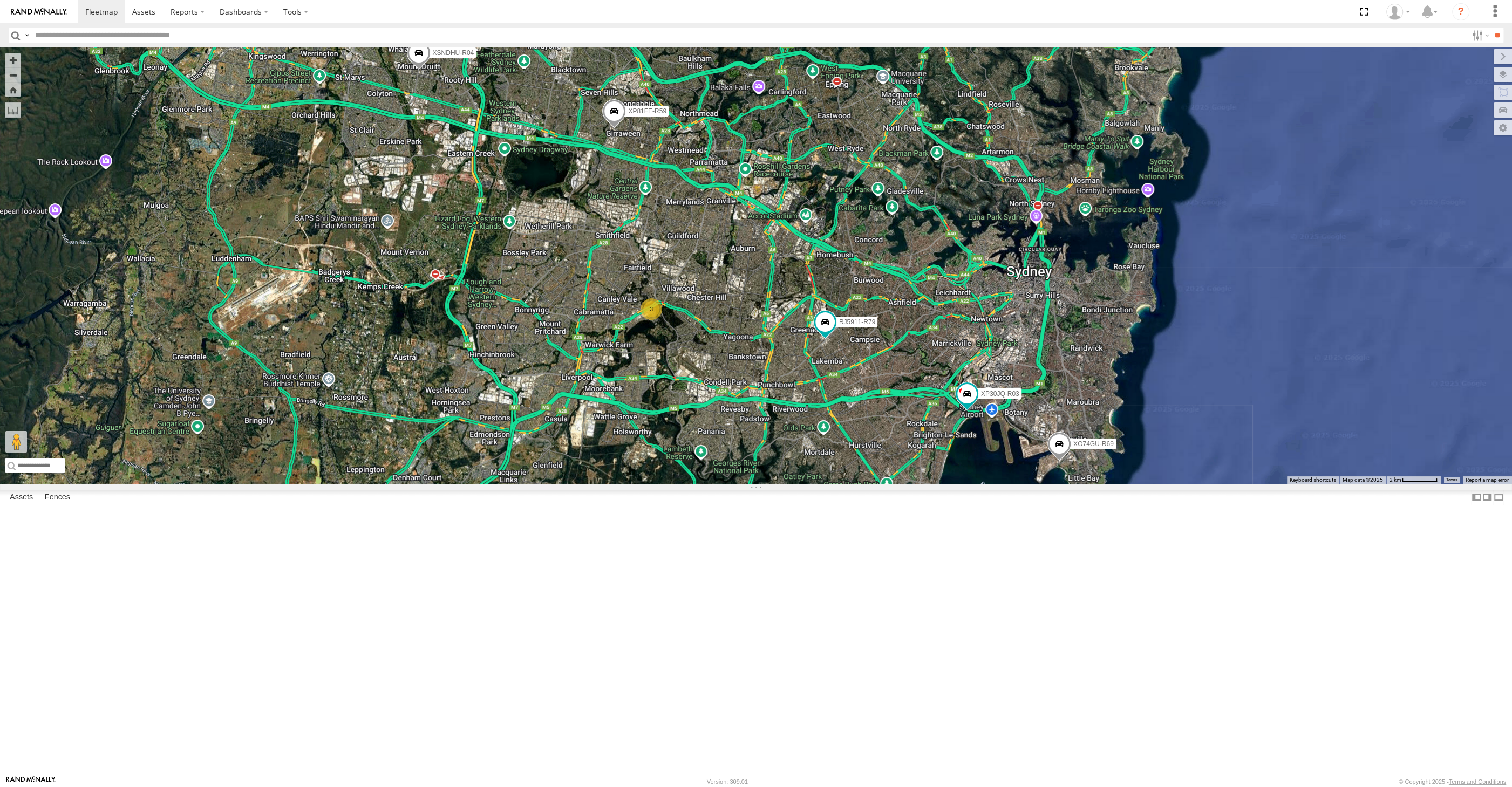
drag, startPoint x: 907, startPoint y: 591, endPoint x: 923, endPoint y: 602, distance: 19.4
click at [923, 484] on div "XP30JQ-R03 XSNDHU-R04 RJ5911-R79 XP81FE-R59 XO74GU-R69 3 Loading..." at bounding box center [756, 265] width 1512 height 437
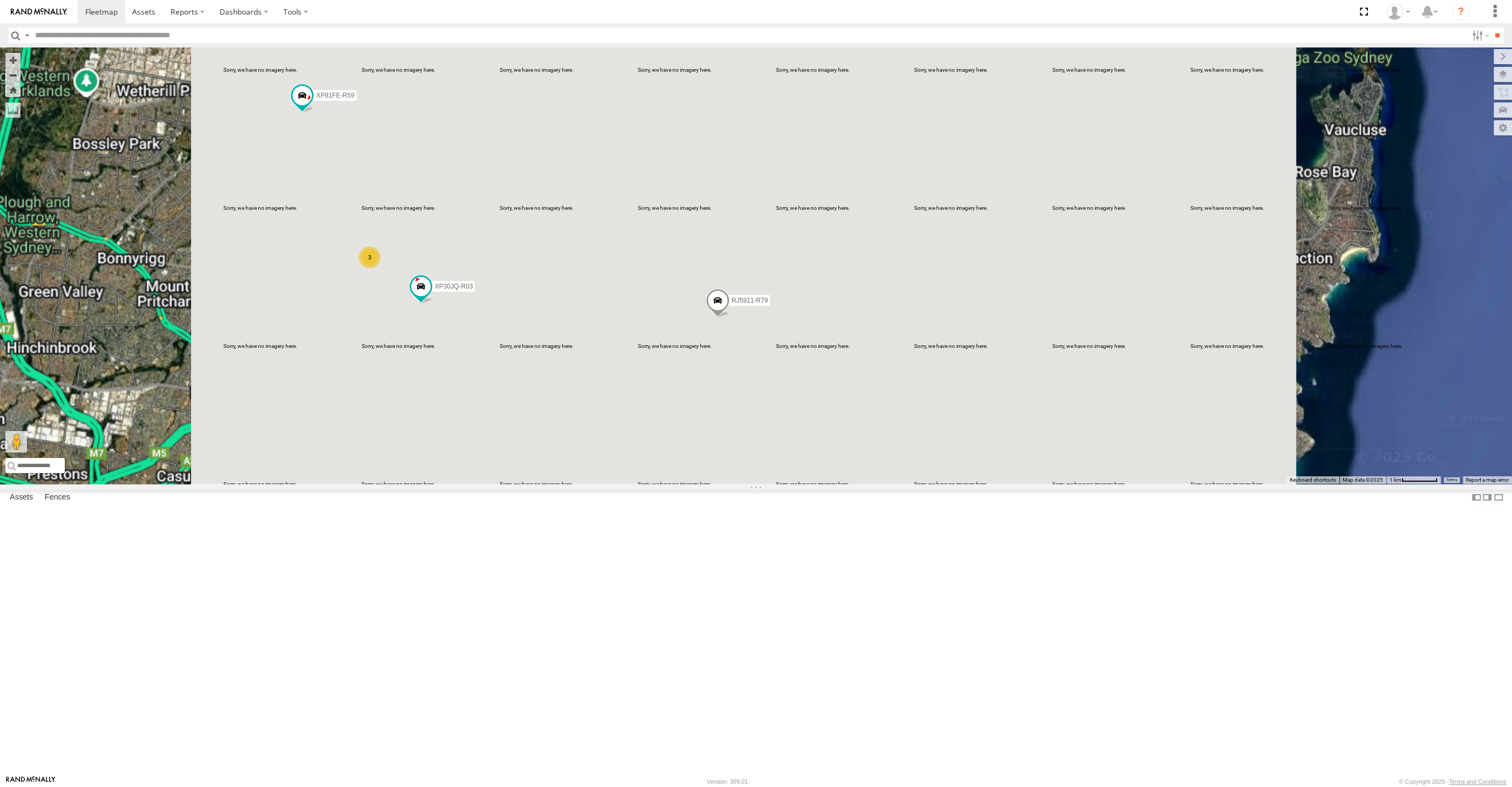
drag, startPoint x: 918, startPoint y: 500, endPoint x: 936, endPoint y: 534, distance: 38.5
click at [936, 484] on div "XP30JQ-R03 XSNDHU-R04 RJ5911-R79 XP81FE-R59 XO74GU-R69 3 Loading..." at bounding box center [756, 265] width 1512 height 437
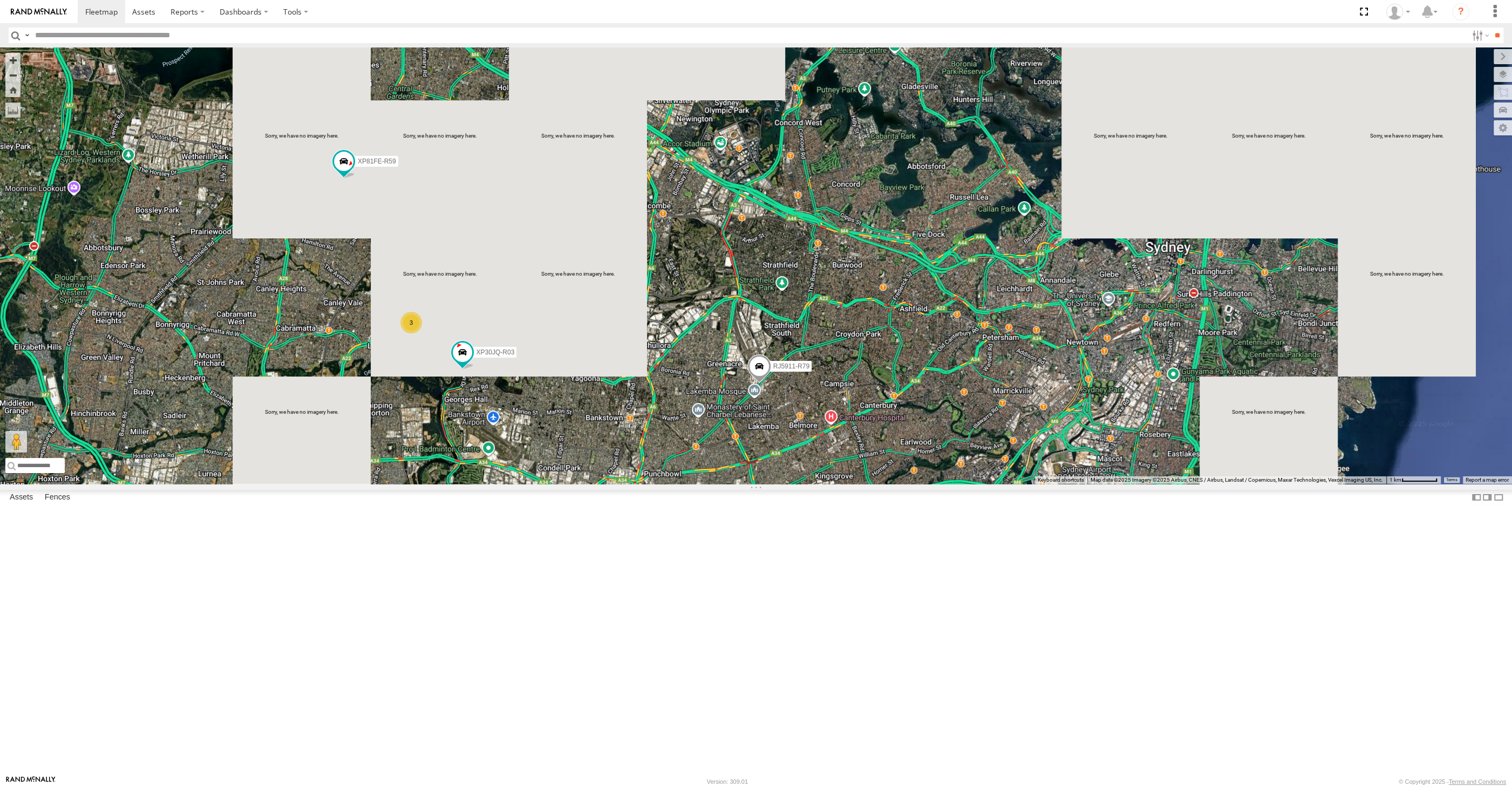
click at [935, 484] on div "XP30JQ-R03 XSNDHU-R04 RJ5911-R79 XP81FE-R59 XO74GU-R69 3 Loading..." at bounding box center [756, 265] width 1512 height 437
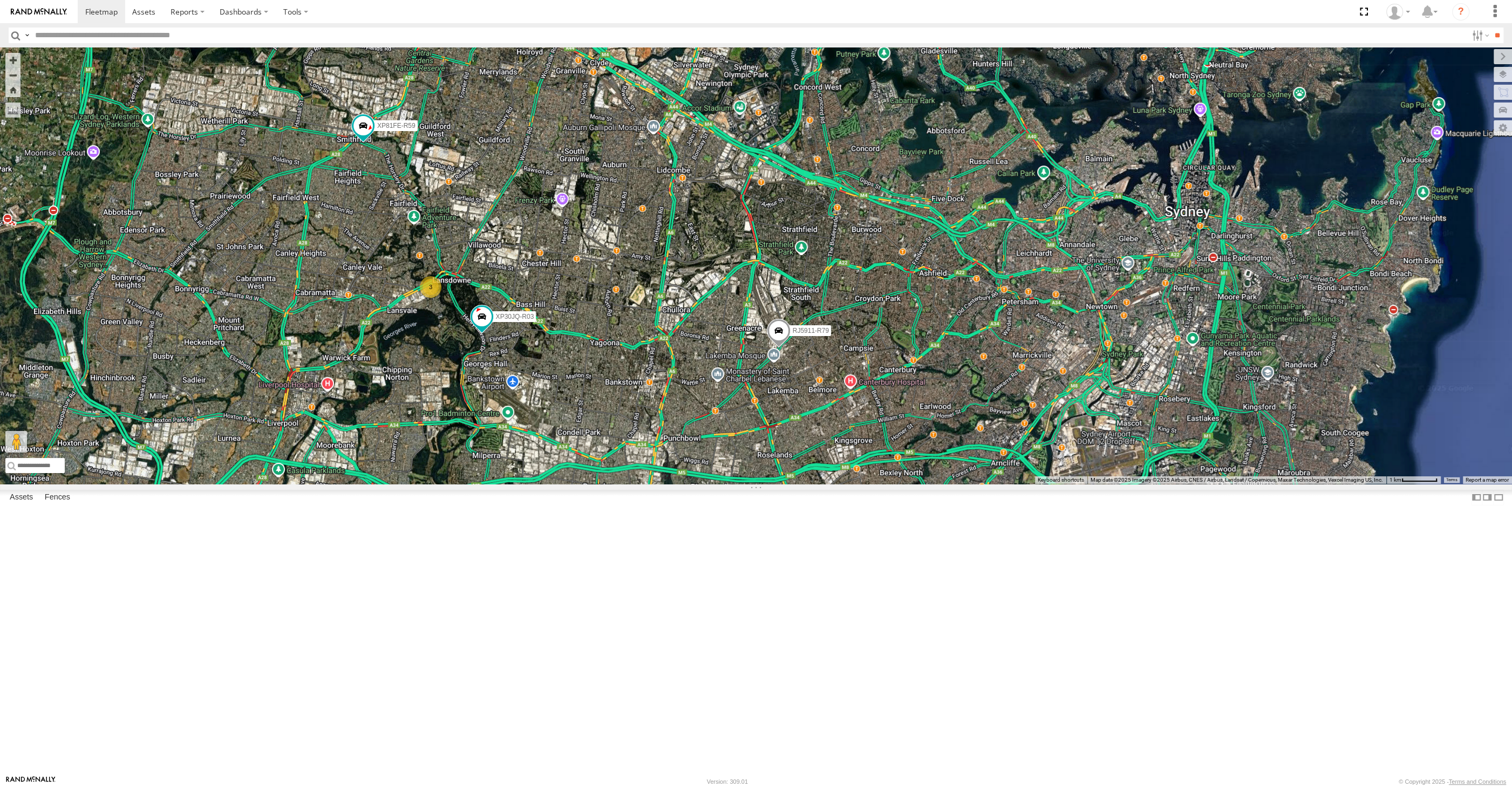
drag, startPoint x: 923, startPoint y: 547, endPoint x: 943, endPoint y: 510, distance: 42.1
click at [943, 484] on div "XP30JQ-R03 XSNDHU-R04 RJ5911-R79 XP81FE-R59 XO74GU-R69 3 Loading..." at bounding box center [756, 265] width 1512 height 437
